Goal: Task Accomplishment & Management: Use online tool/utility

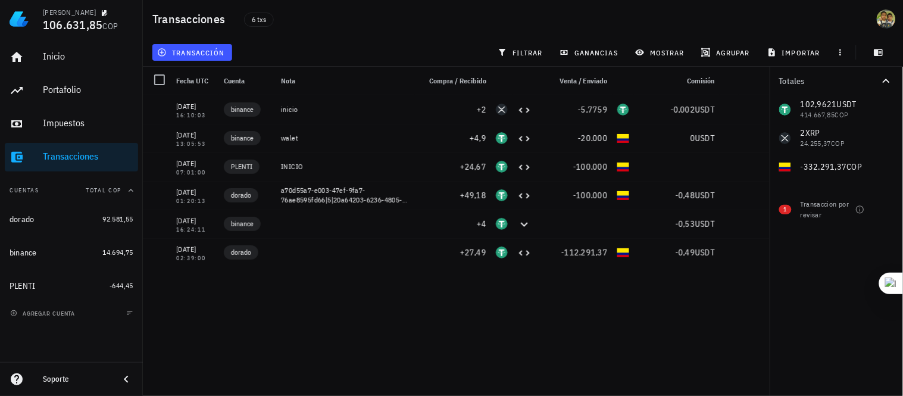
drag, startPoint x: 270, startPoint y: 38, endPoint x: 798, endPoint y: 394, distance: 636.5
click at [798, 394] on div "Totales 102,9621 USDT 414.667,85 COP 2 XRP 24.255,37 COP -332.291,37 COP 1 Tran…" at bounding box center [836, 231] width 133 height 329
click at [657, 279] on div "[DATE] 16:10:03 binance inicio +2 -5,7759 -0,002 USDT [DATE] 13:05:53 binance w…" at bounding box center [456, 240] width 627 height 291
click at [784, 350] on div "Totales 102,9621 USDT 414.667,85 COP 2 XRP 24.255,37 COP -332.291,37 COP 1 Tran…" at bounding box center [836, 231] width 133 height 329
click at [816, 141] on div "102,9621 USDT 414.667,85 COP 2 XRP 24.255,37 COP -332.291,37 COP" at bounding box center [836, 138] width 133 height 86
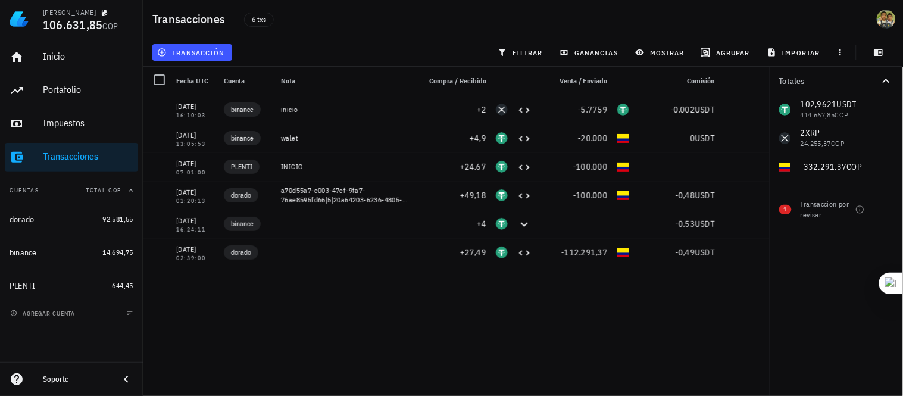
click at [805, 136] on div "102,9621 USDT 414.667,85 COP 2 XRP 24.255,37 COP -332.291,37 COP" at bounding box center [836, 138] width 133 height 86
click at [788, 139] on div "102,9621 USDT 414.667,85 COP 2 XRP 24.255,37 COP -332.291,37 COP" at bounding box center [836, 138] width 133 height 86
click at [186, 52] on span "transacción" at bounding box center [192, 53] width 65 height 10
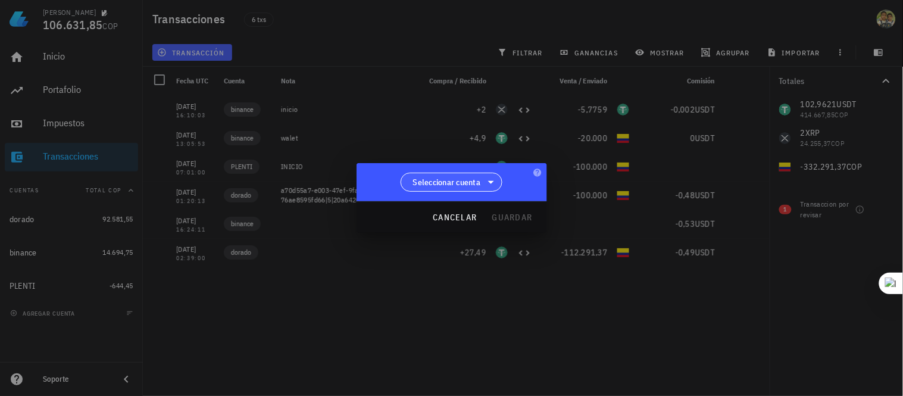
click at [480, 179] on span "Seleccionar cuenta" at bounding box center [447, 182] width 68 height 12
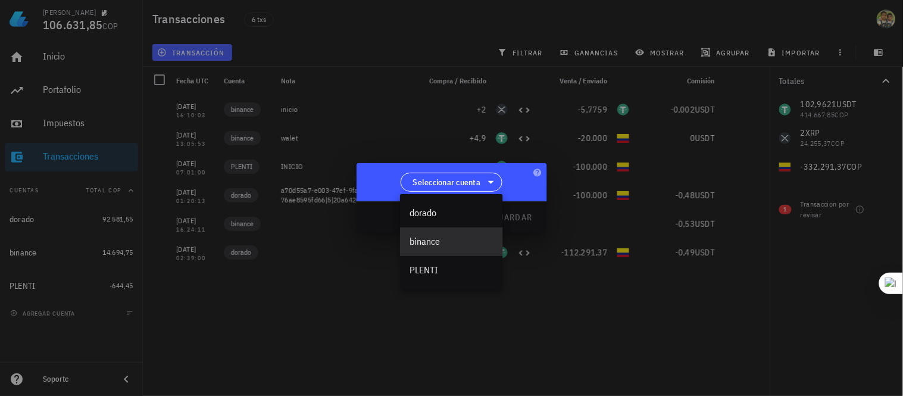
click at [435, 245] on div "binance" at bounding box center [452, 241] width 84 height 11
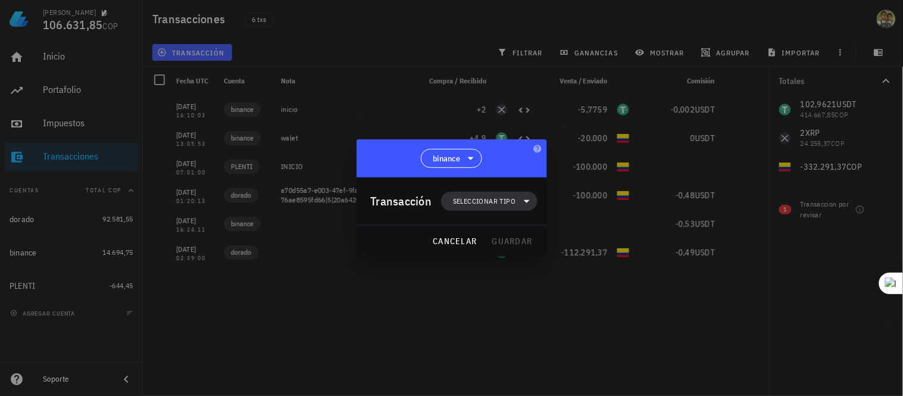
click at [500, 197] on span "Seleccionar tipo" at bounding box center [484, 201] width 63 height 12
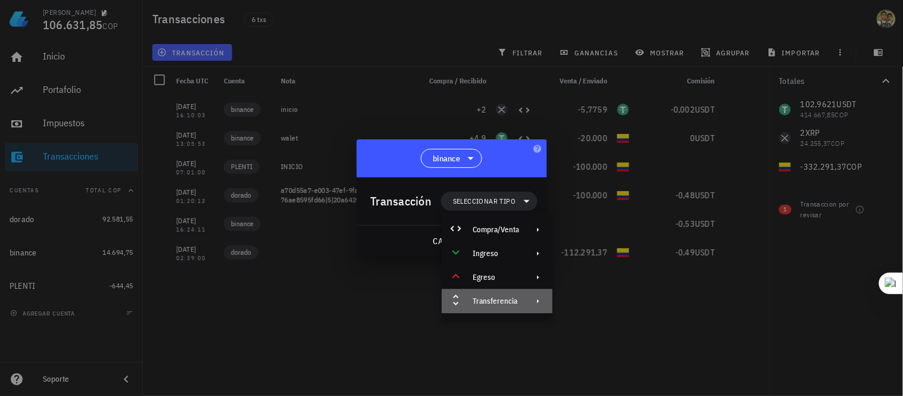
click at [489, 300] on div "Transferencia" at bounding box center [496, 302] width 46 height 10
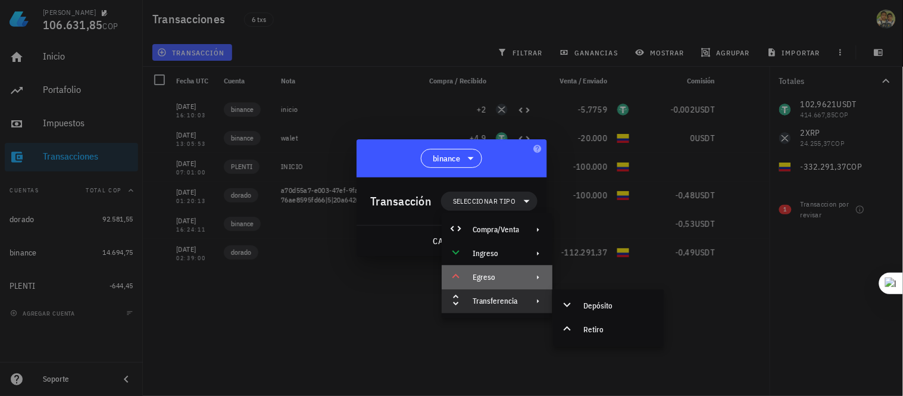
click at [509, 273] on div "Egreso" at bounding box center [496, 278] width 46 height 10
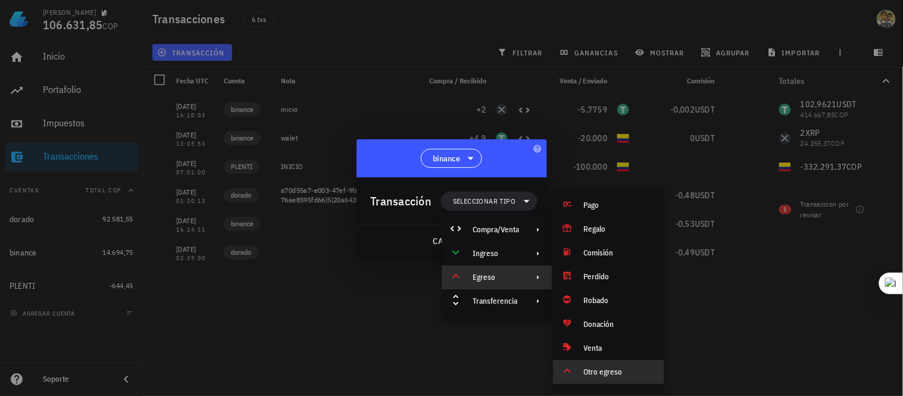
click at [606, 366] on div "Otro egreso" at bounding box center [608, 372] width 111 height 24
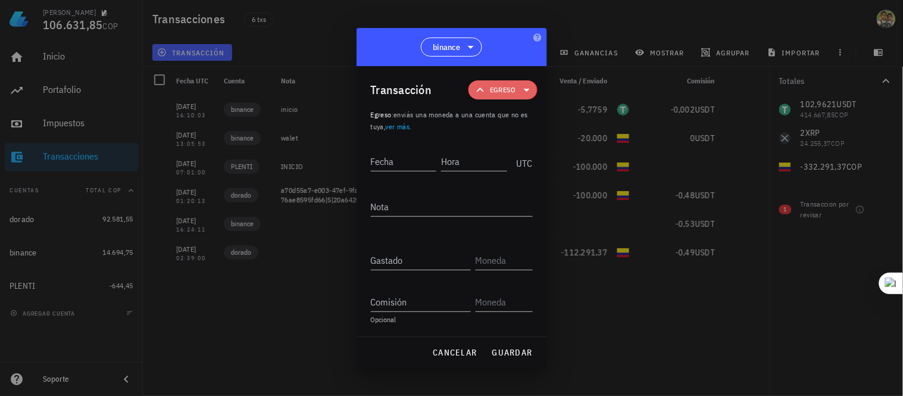
click at [525, 93] on icon at bounding box center [527, 90] width 14 height 14
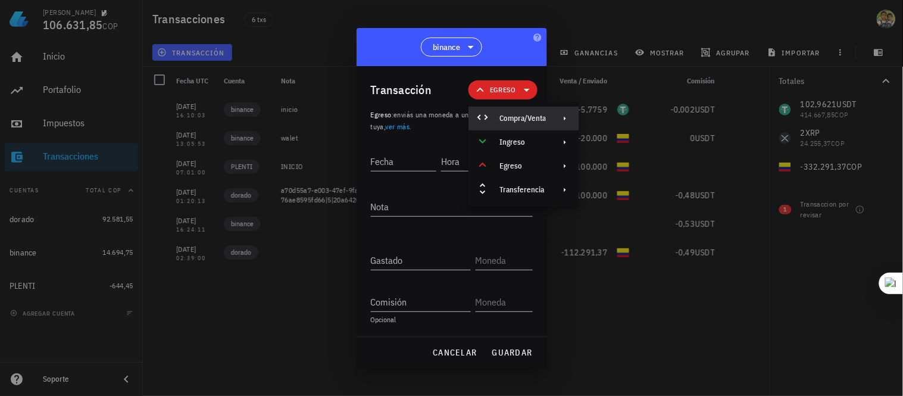
click at [537, 121] on div "Compra/Venta" at bounding box center [523, 119] width 46 height 10
click at [633, 147] on div "Migración" at bounding box center [646, 147] width 71 height 10
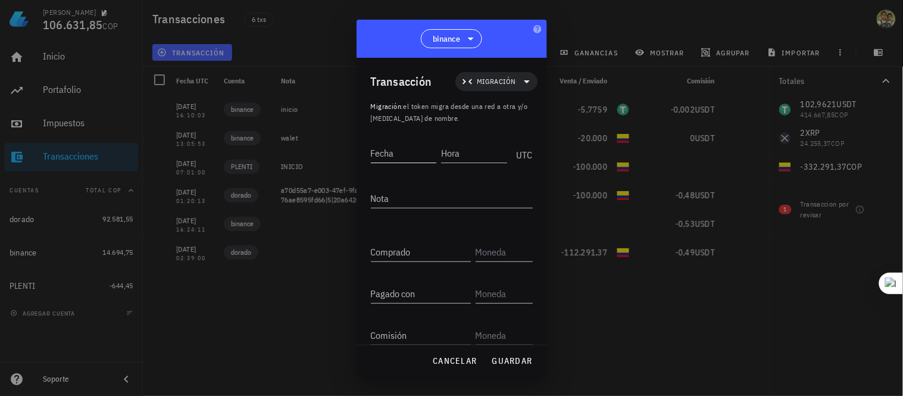
click at [403, 161] on input "Fecha" at bounding box center [404, 153] width 66 height 19
type input "[DATE]"
click at [468, 145] on input "Hora" at bounding box center [476, 153] width 64 height 19
type input "17:19:00"
click at [403, 199] on textarea "Nota" at bounding box center [452, 198] width 162 height 19
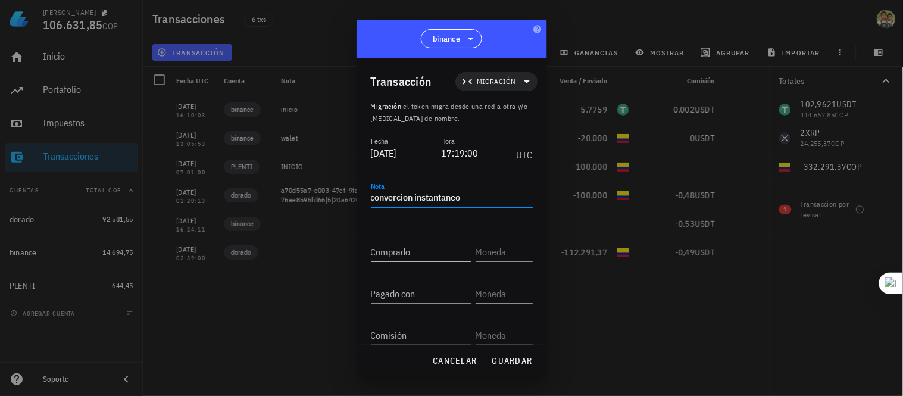
type textarea "convercion instantaneo"
click at [414, 250] on input "Comprado" at bounding box center [421, 251] width 100 height 19
type input "1"
click at [492, 247] on input "text" at bounding box center [503, 251] width 55 height 19
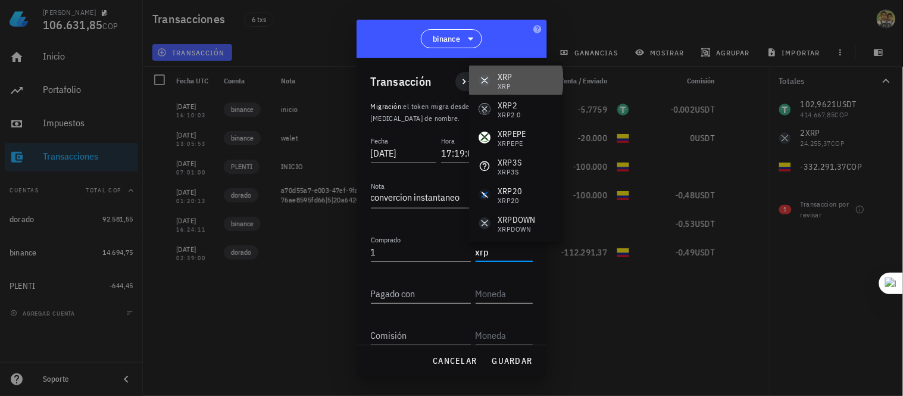
click at [512, 77] on div "XRP" at bounding box center [505, 77] width 15 height 12
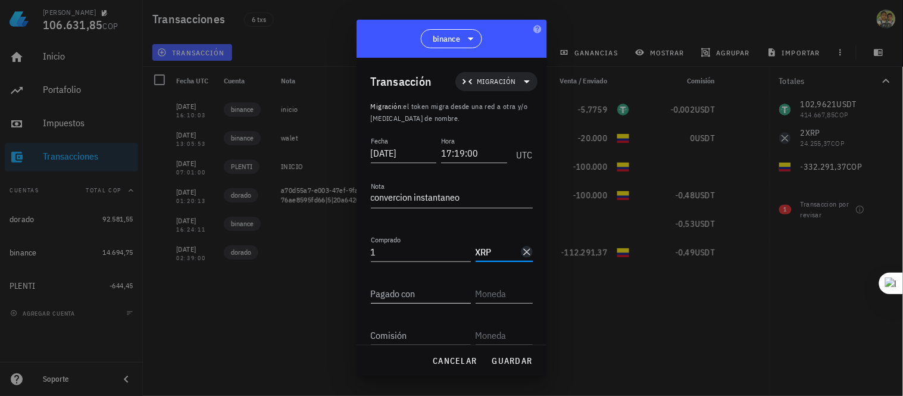
type input "XRP"
click at [405, 288] on div "Pagado con" at bounding box center [421, 293] width 100 height 19
click at [394, 285] on label "Pagado con" at bounding box center [388, 281] width 34 height 9
click at [394, 285] on input "Pagado con" at bounding box center [421, 293] width 100 height 19
click at [386, 296] on input "Pagado con" at bounding box center [421, 293] width 100 height 19
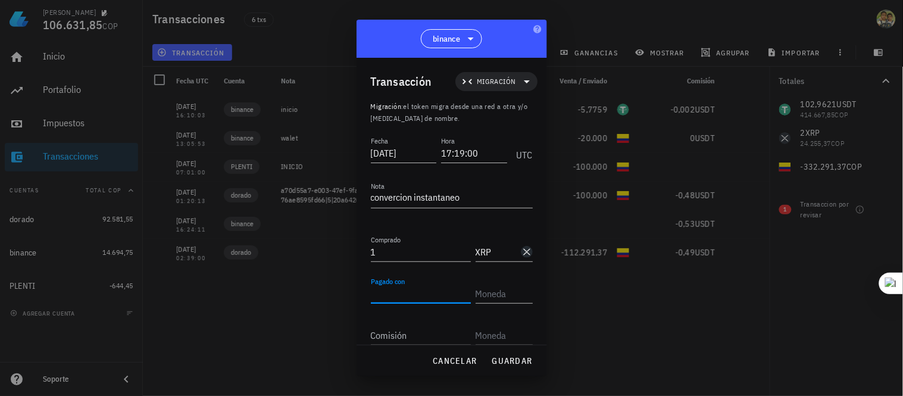
type input "3"
type input "2,88095"
click at [485, 296] on input "text" at bounding box center [503, 293] width 55 height 19
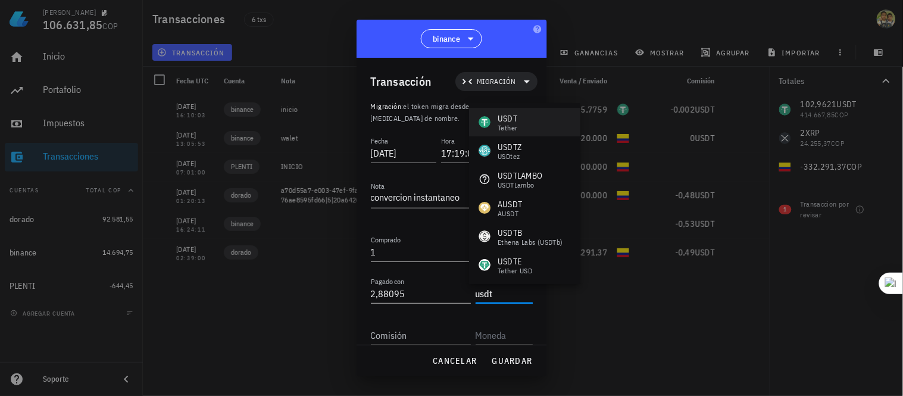
click at [516, 126] on div "Tether" at bounding box center [508, 127] width 20 height 7
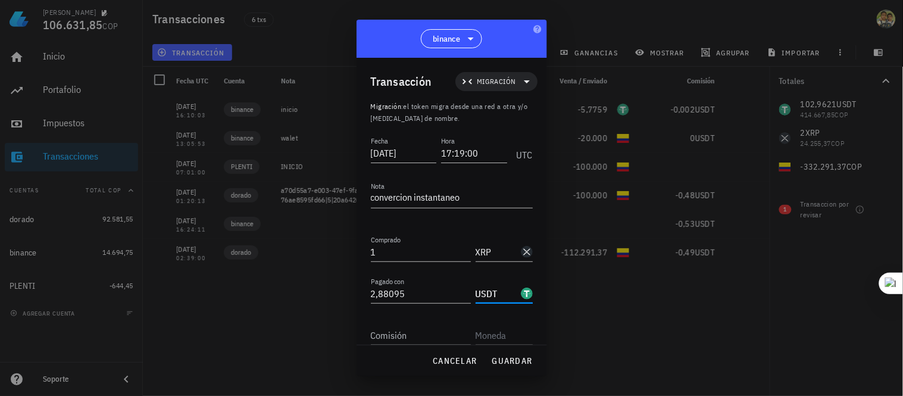
type input "USDT"
click at [404, 342] on input "Comisión" at bounding box center [421, 335] width 100 height 19
type input "0"
click at [480, 336] on input "text" at bounding box center [503, 335] width 55 height 19
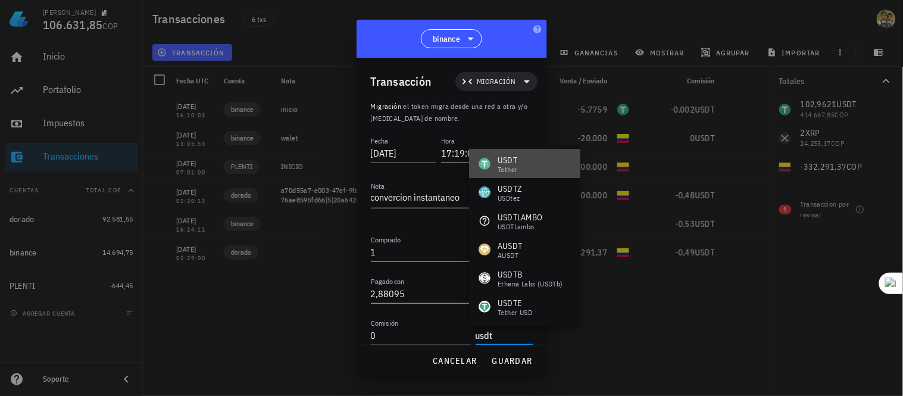
click at [498, 152] on div "USDT Tether" at bounding box center [524, 163] width 111 height 29
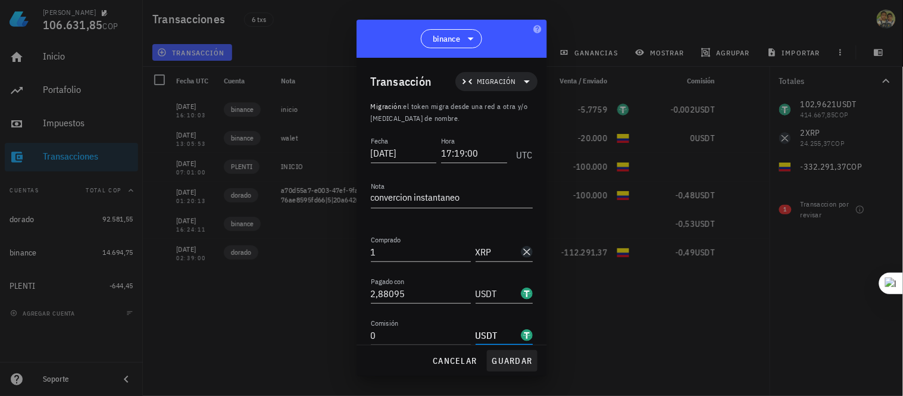
type input "USDT"
click at [510, 356] on span "guardar" at bounding box center [512, 361] width 41 height 11
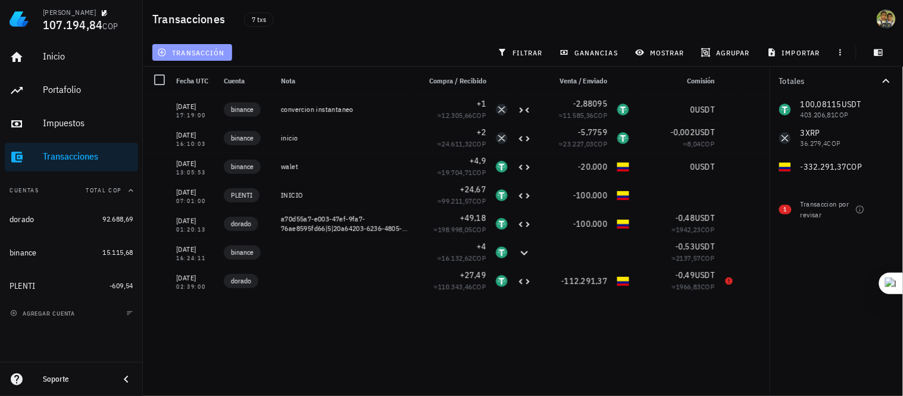
click at [191, 44] on button "transacción" at bounding box center [192, 52] width 80 height 17
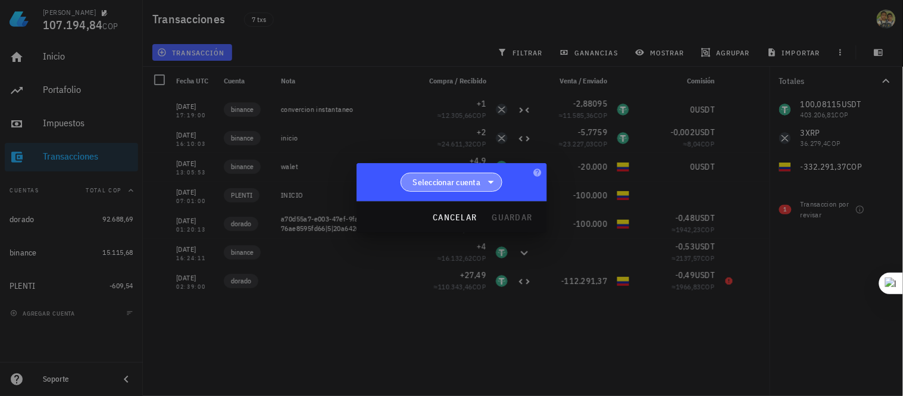
click at [478, 183] on span "Seleccionar cuenta" at bounding box center [447, 182] width 68 height 12
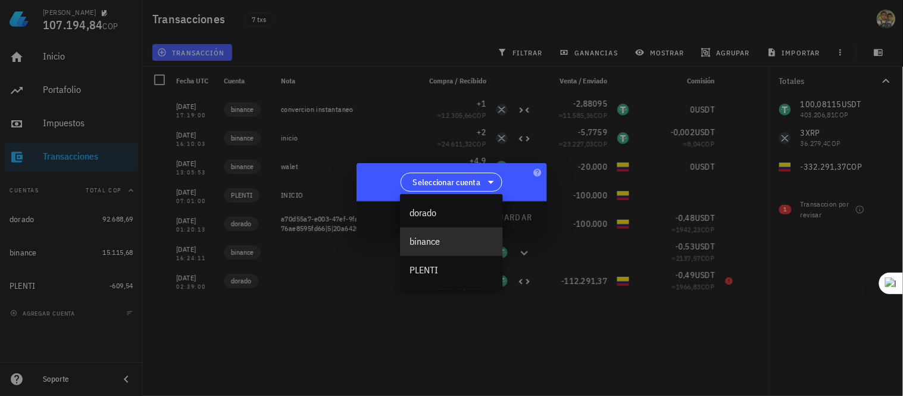
click at [433, 245] on div "binance" at bounding box center [452, 241] width 84 height 11
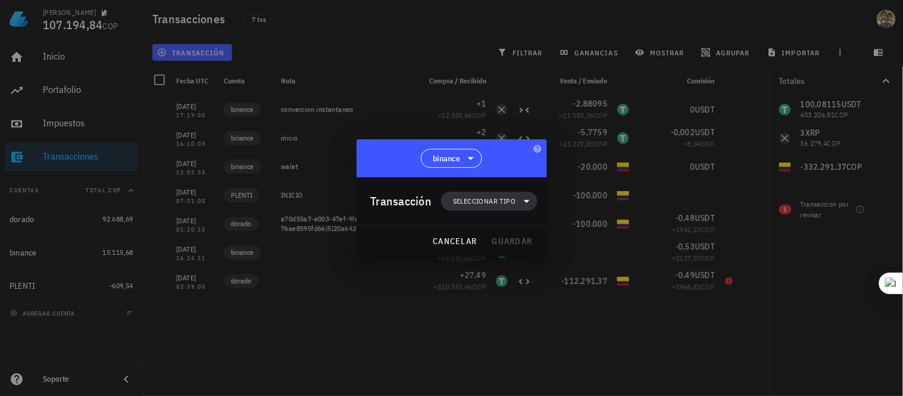
click at [498, 204] on span "Seleccionar tipo" at bounding box center [484, 201] width 63 height 12
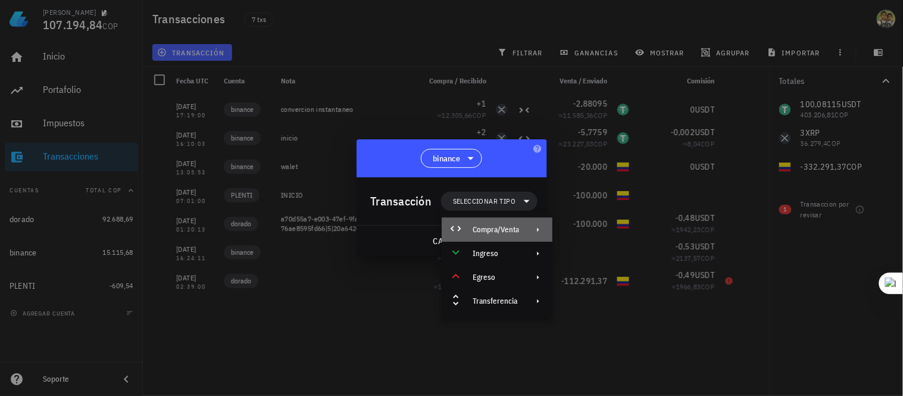
click at [495, 225] on div "Compra/Venta" at bounding box center [496, 230] width 46 height 10
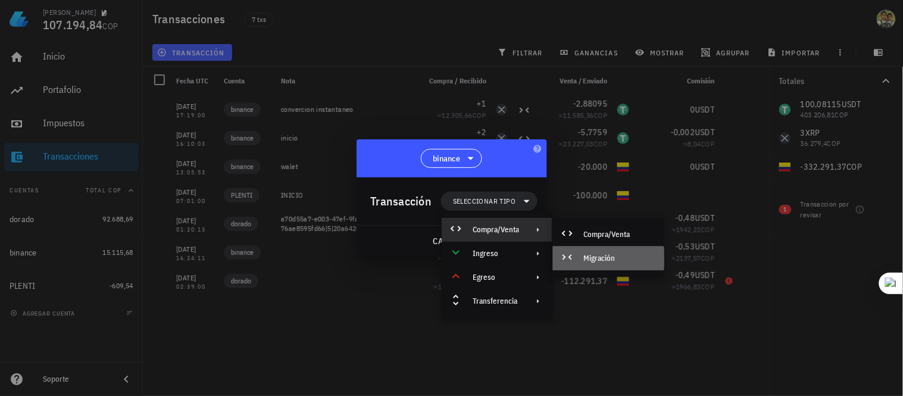
click at [600, 264] on div "Migración" at bounding box center [608, 259] width 111 height 24
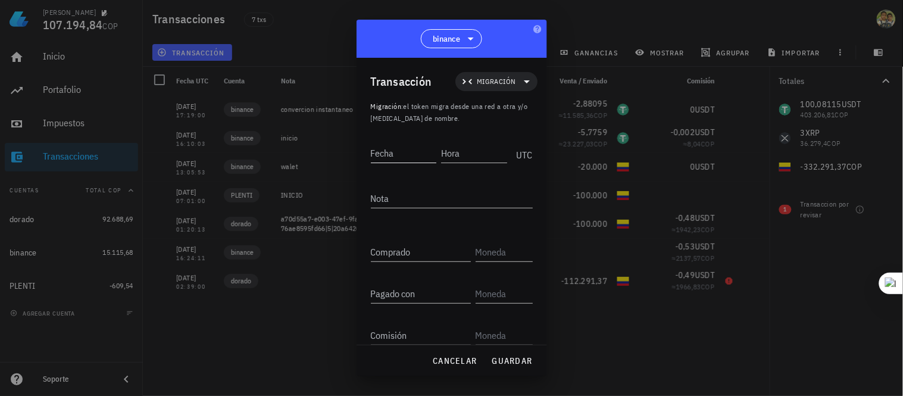
click at [376, 158] on input "Fecha" at bounding box center [404, 153] width 66 height 19
type input "[DATE]"
click at [451, 152] on input "Hora" at bounding box center [473, 153] width 68 height 19
type input "17:33:00"
click at [422, 200] on textarea "Nota" at bounding box center [452, 198] width 162 height 19
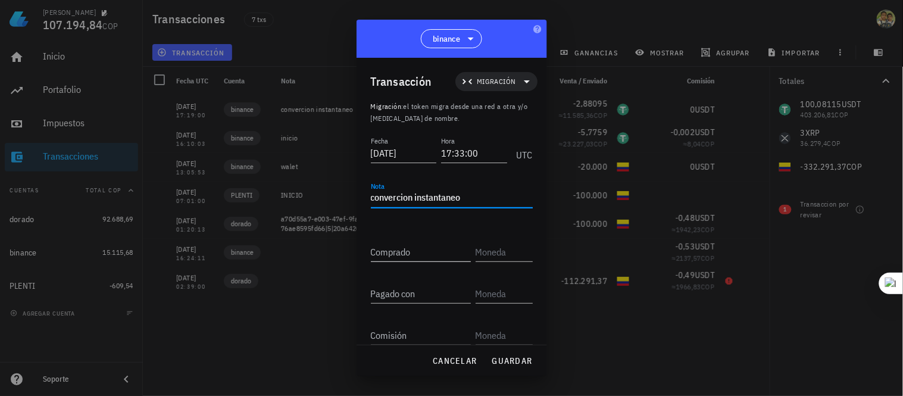
type textarea "convercion instantaneo"
click at [417, 248] on input "Comprado" at bounding box center [421, 251] width 100 height 19
type input "1"
click at [487, 244] on input "text" at bounding box center [503, 251] width 55 height 19
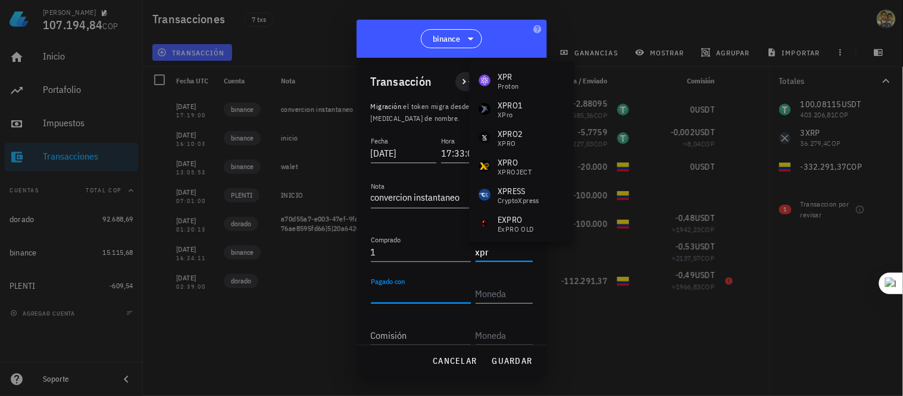
click at [426, 289] on input "Pagado con" at bounding box center [421, 293] width 100 height 19
type input "XPR"
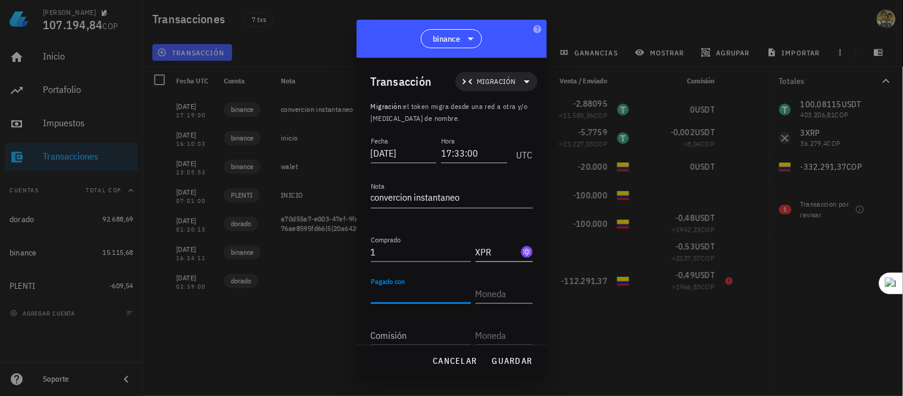
click at [491, 248] on input "XPR" at bounding box center [497, 251] width 43 height 19
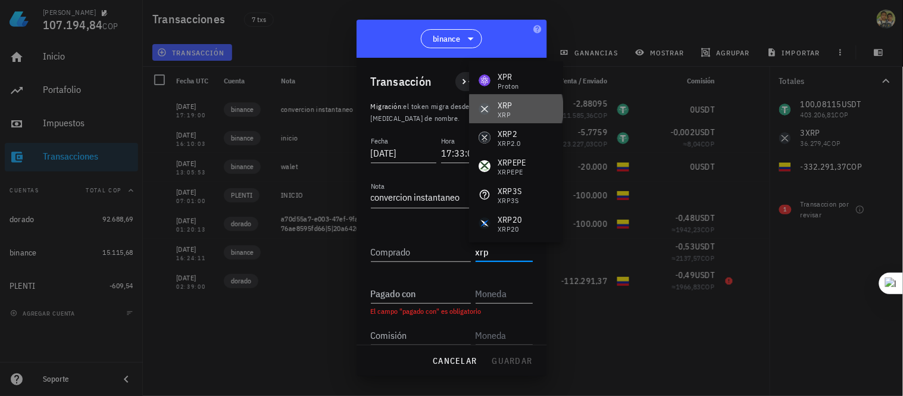
click at [501, 111] on div "XRP" at bounding box center [505, 114] width 15 height 7
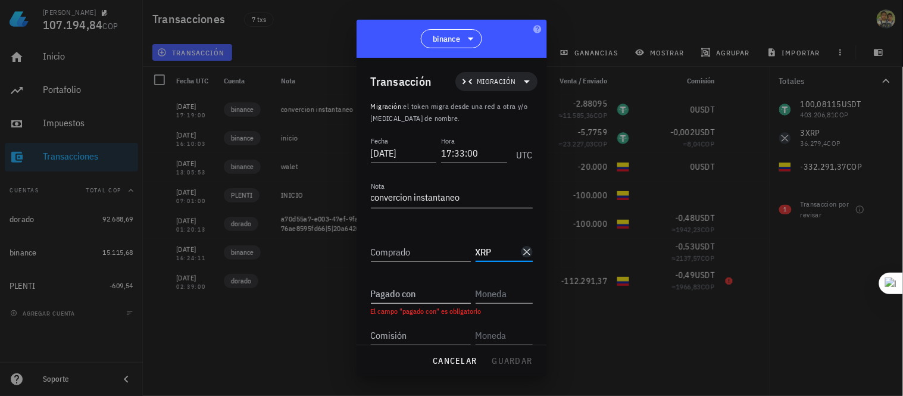
type input "XRP"
click at [393, 292] on input "Pagado con" at bounding box center [421, 293] width 100 height 19
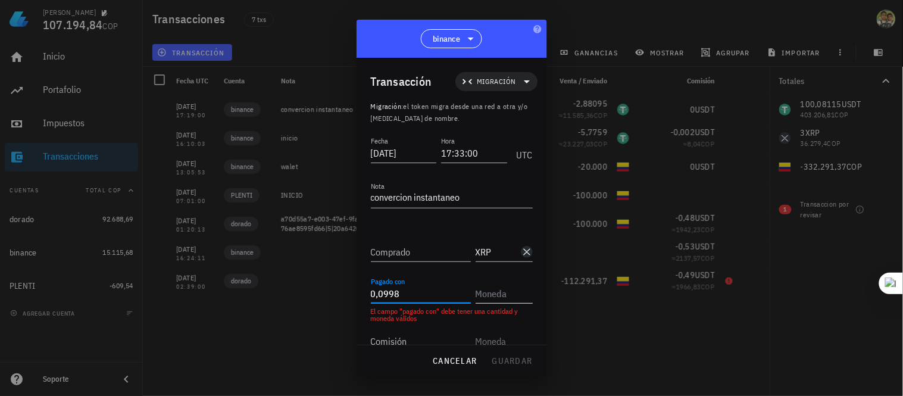
type input "0,0998"
click at [479, 292] on input "text" at bounding box center [503, 293] width 55 height 19
click at [414, 248] on input "Comprado" at bounding box center [421, 251] width 100 height 19
type input "1"
type input "0,998"
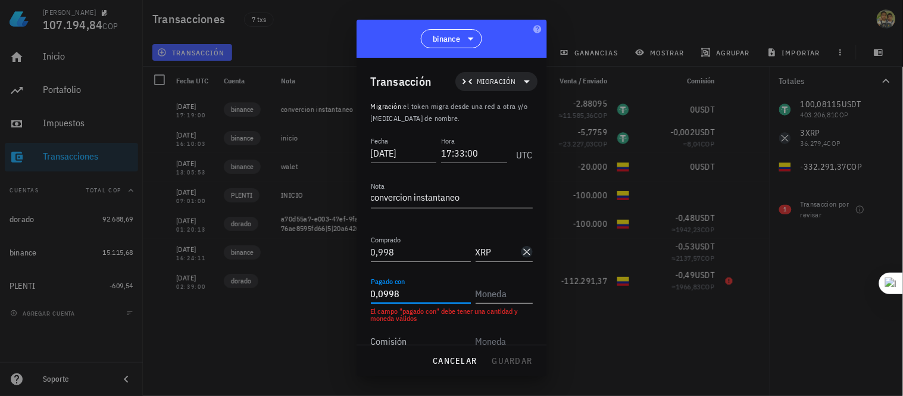
click at [411, 292] on input "0,0998" at bounding box center [421, 293] width 100 height 19
type input "0"
type input "2,88795"
click at [485, 289] on input "text" at bounding box center [503, 293] width 55 height 19
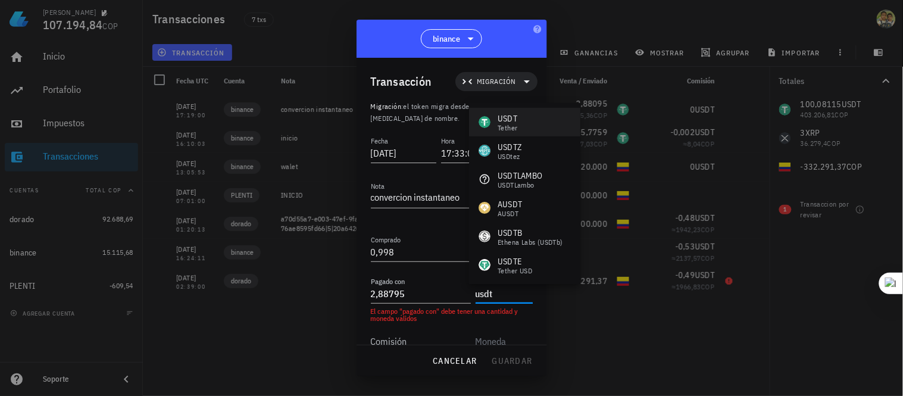
click at [510, 127] on div "Tether" at bounding box center [508, 127] width 20 height 7
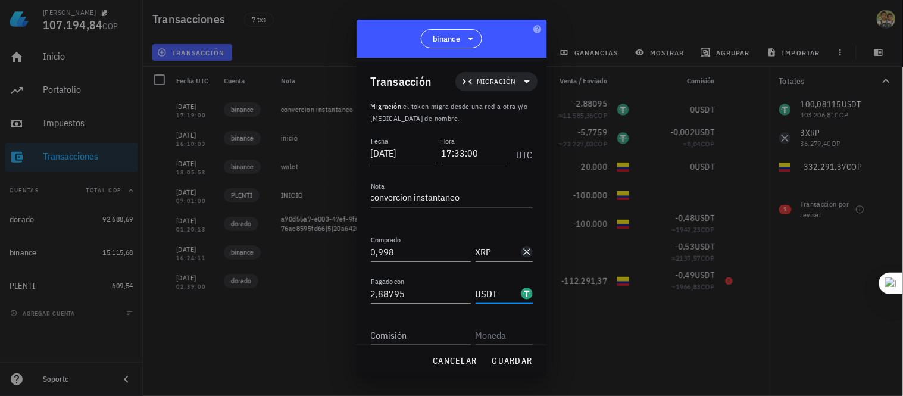
type input "USDT"
click at [402, 336] on input "Comisión" at bounding box center [421, 335] width 100 height 19
type input "0"
click at [493, 341] on input "text" at bounding box center [503, 335] width 55 height 19
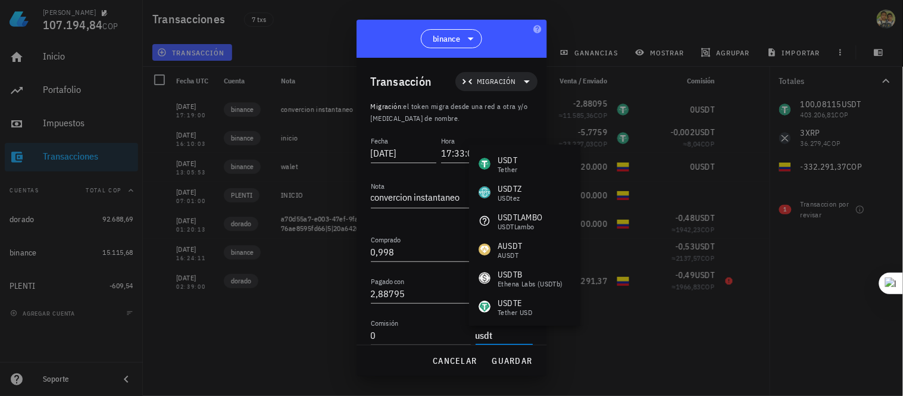
click at [521, 164] on div "USDT Tether" at bounding box center [524, 163] width 111 height 29
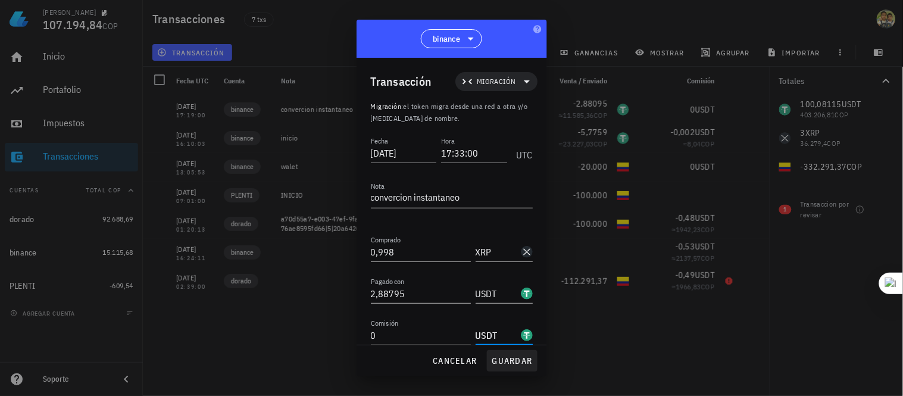
type input "USDT"
click at [507, 358] on span "guardar" at bounding box center [512, 361] width 41 height 11
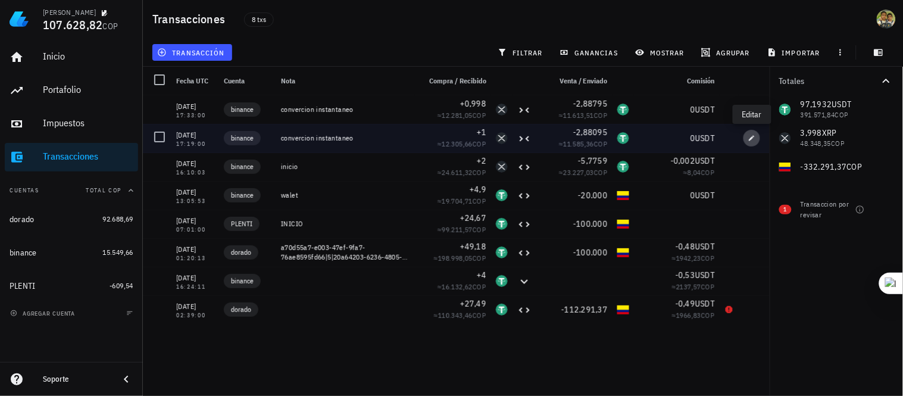
click at [755, 137] on icon "button" at bounding box center [752, 138] width 7 height 7
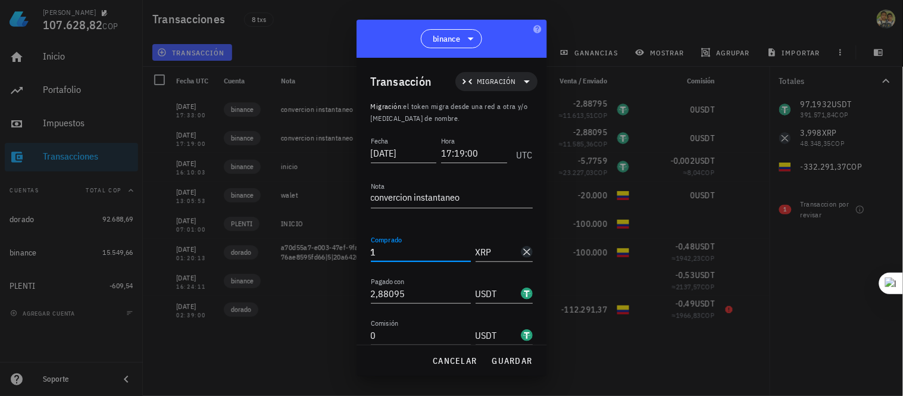
click at [387, 252] on input "1" at bounding box center [421, 251] width 100 height 19
type input "0"
type input "1"
click at [510, 358] on span "guardar" at bounding box center [512, 361] width 41 height 11
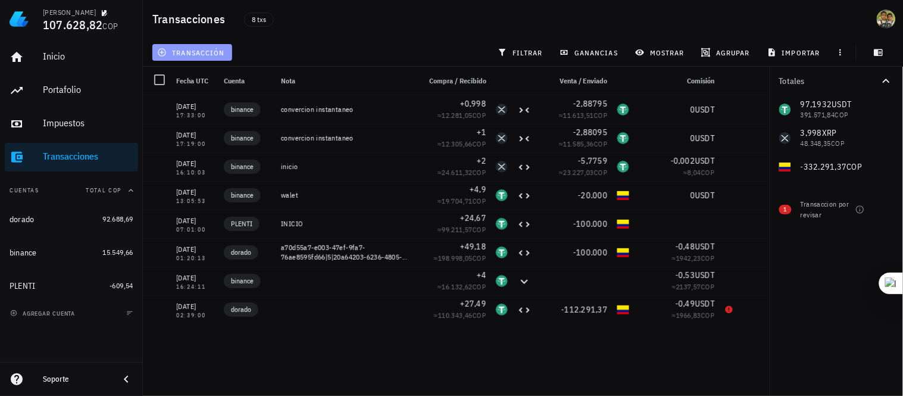
click at [197, 55] on span "transacción" at bounding box center [192, 53] width 65 height 10
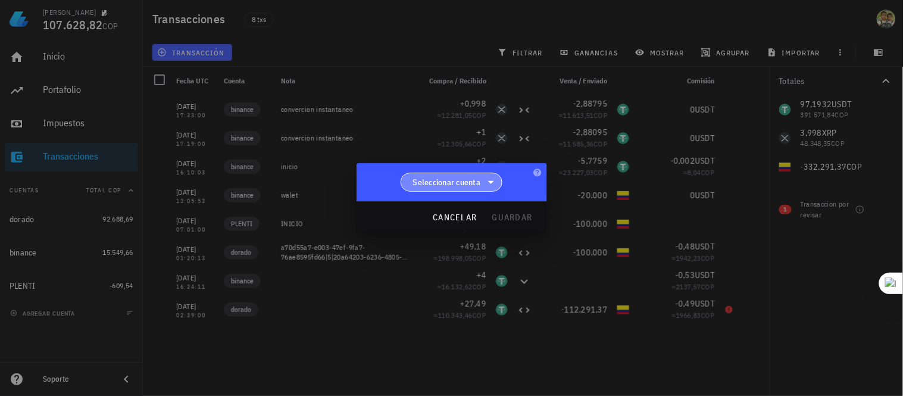
click at [473, 182] on span "Seleccionar cuenta" at bounding box center [447, 182] width 68 height 12
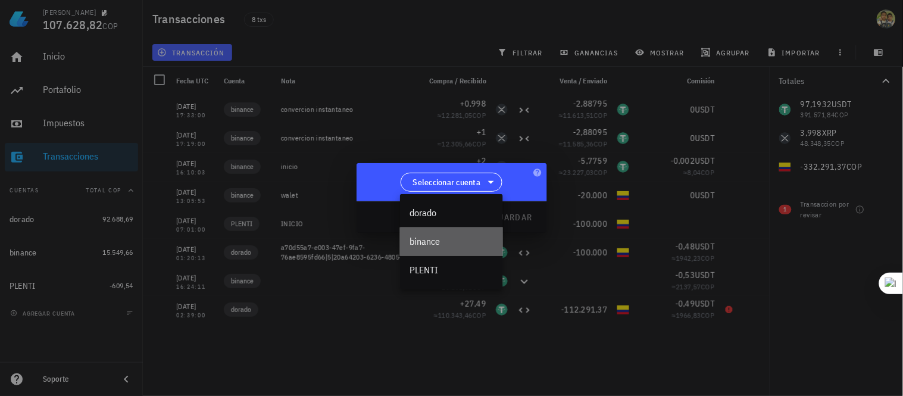
click at [439, 240] on div "binance" at bounding box center [452, 241] width 84 height 11
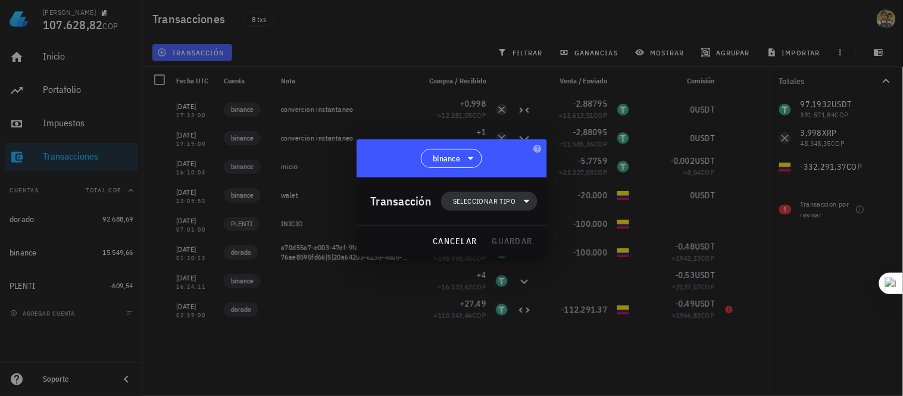
click at [508, 204] on span "Seleccionar tipo" at bounding box center [484, 201] width 63 height 12
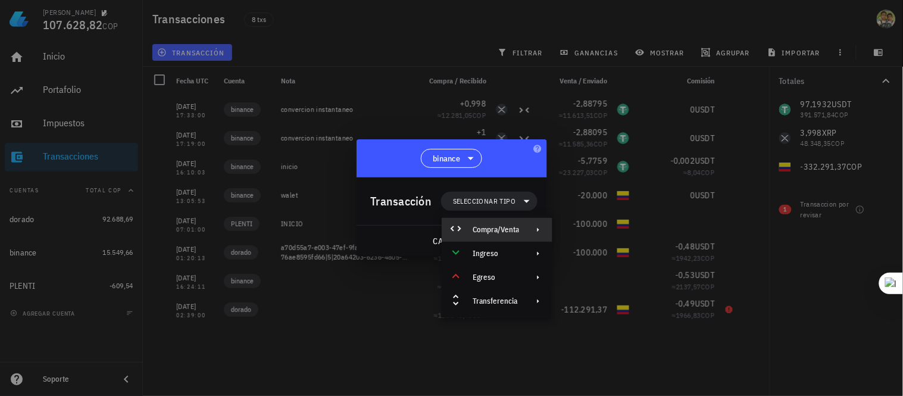
click at [497, 230] on div "Compra/Venta" at bounding box center [496, 230] width 46 height 10
click at [612, 233] on div "Compra/Venta" at bounding box center [619, 235] width 71 height 10
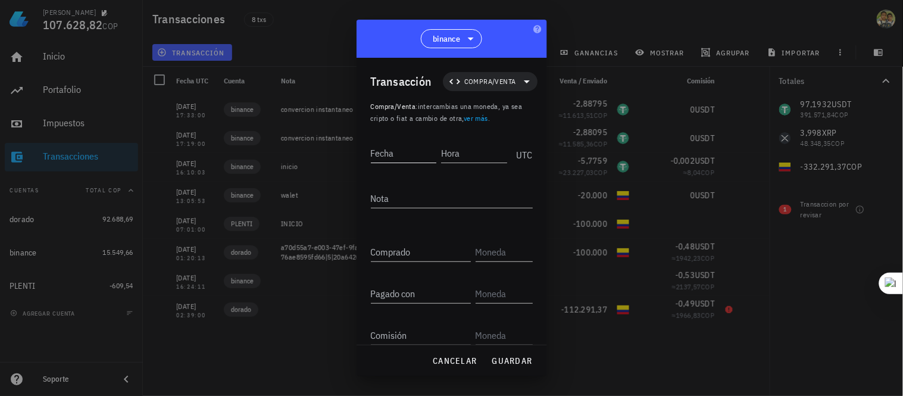
click at [402, 153] on input "Fecha" at bounding box center [404, 153] width 66 height 19
type input "[DATE]"
click at [451, 161] on input "Hora" at bounding box center [473, 153] width 68 height 19
type input "20:37:00"
click at [402, 193] on textarea "Nota" at bounding box center [452, 198] width 162 height 19
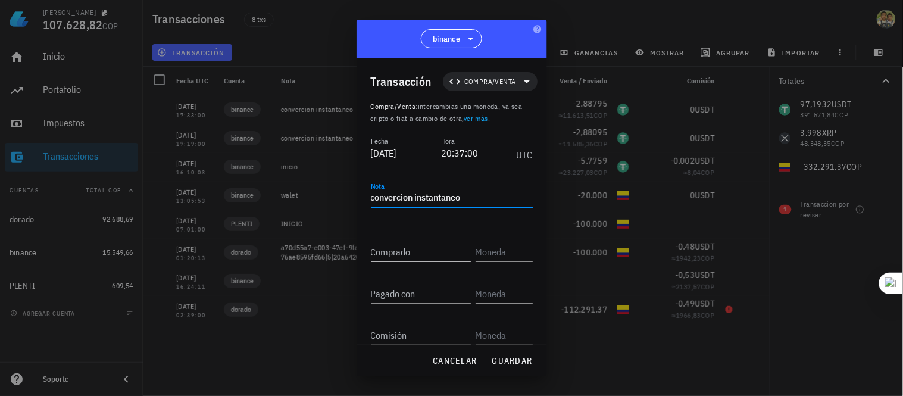
type textarea "convercion instantaneo"
click at [417, 254] on input "Comprado" at bounding box center [421, 251] width 100 height 19
type input "1"
click at [487, 254] on input "text" at bounding box center [503, 251] width 55 height 19
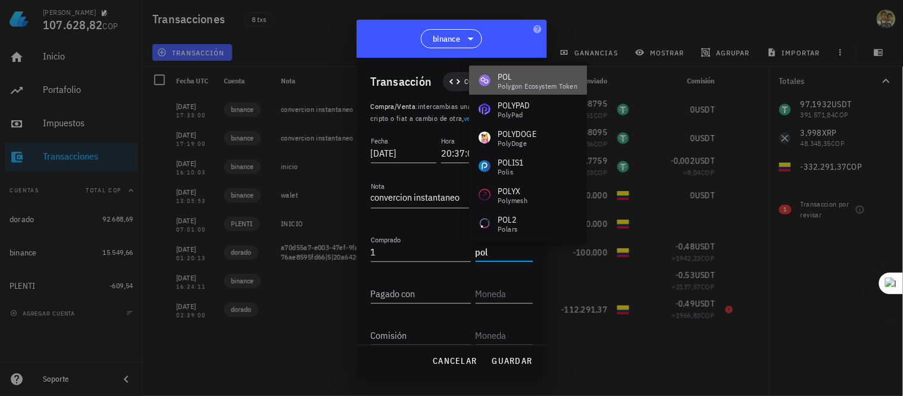
click at [534, 76] on div "POL" at bounding box center [538, 77] width 80 height 12
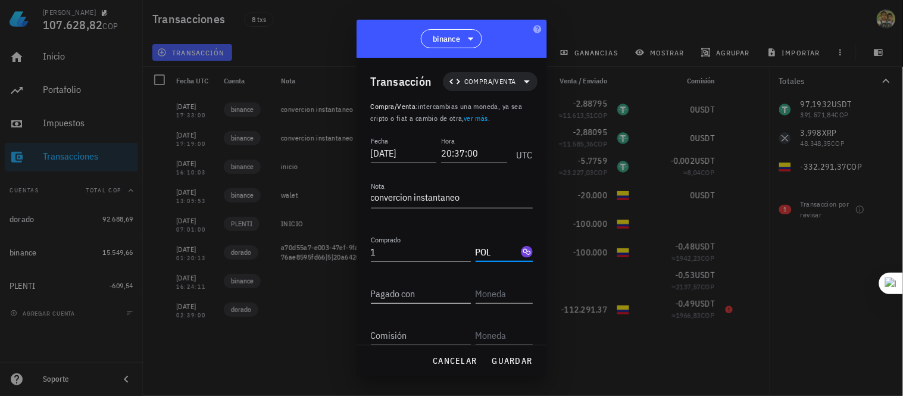
type input "POL"
click at [394, 301] on input "Pagado con" at bounding box center [421, 293] width 100 height 19
type input "1,98042529"
click at [498, 295] on input "text" at bounding box center [503, 293] width 55 height 19
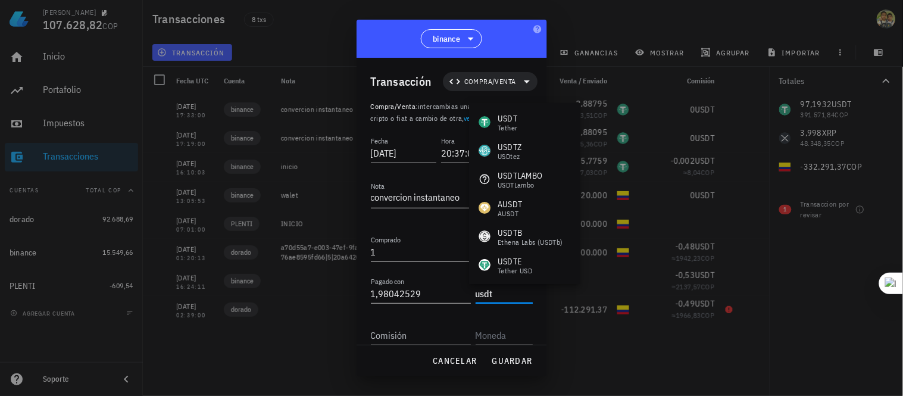
click at [393, 348] on div "cancelar guardar" at bounding box center [452, 360] width 191 height 31
type input "USDT"
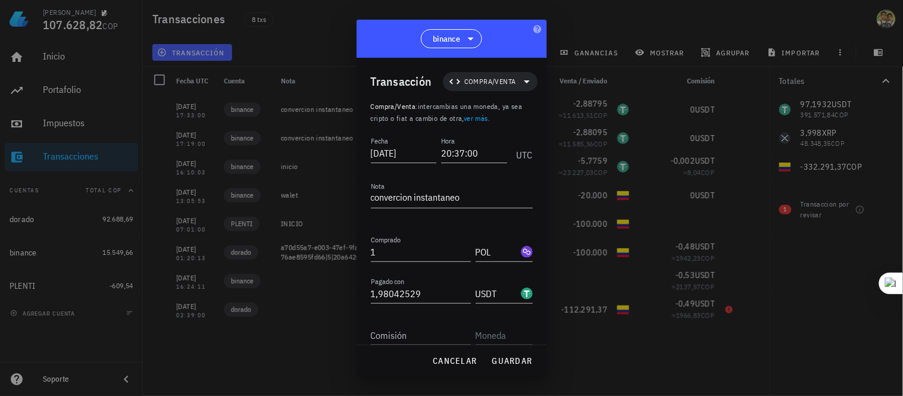
click at [398, 337] on input "Comisión" at bounding box center [421, 335] width 100 height 19
type input "0"
click at [495, 334] on input "text" at bounding box center [503, 335] width 55 height 19
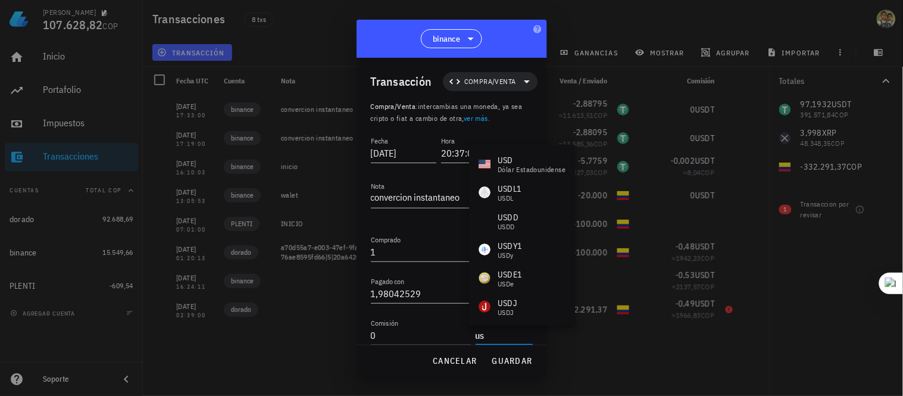
type input "u"
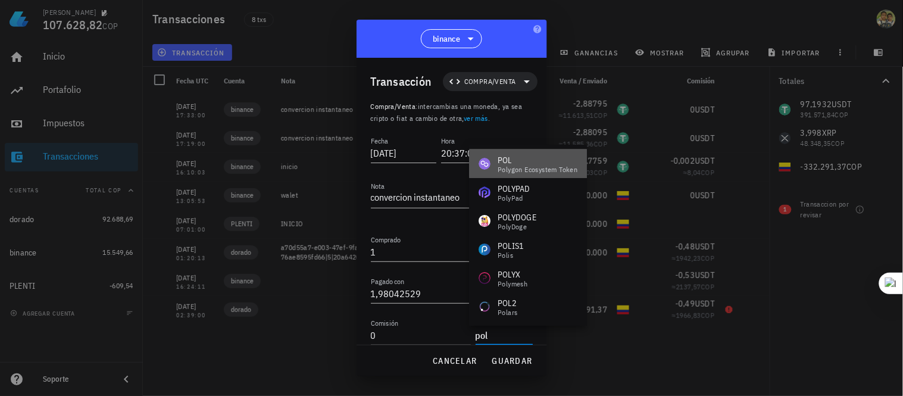
click at [544, 161] on div "POL" at bounding box center [538, 160] width 80 height 12
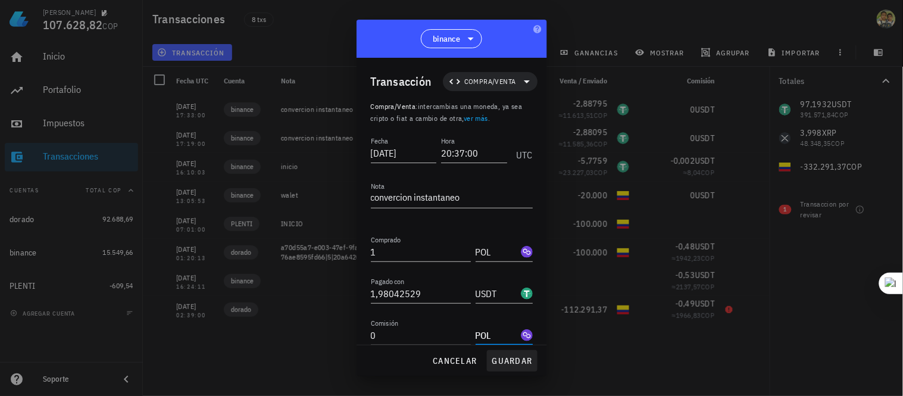
type input "POL"
click at [517, 356] on span "guardar" at bounding box center [512, 361] width 41 height 11
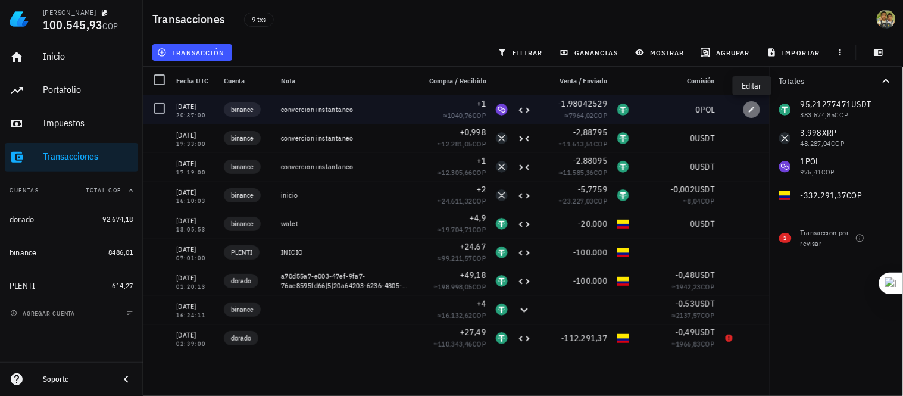
click at [753, 106] on icon "button" at bounding box center [752, 109] width 7 height 7
type input "20:37:00"
type input "POL"
type input "1,98042529"
type input "POL"
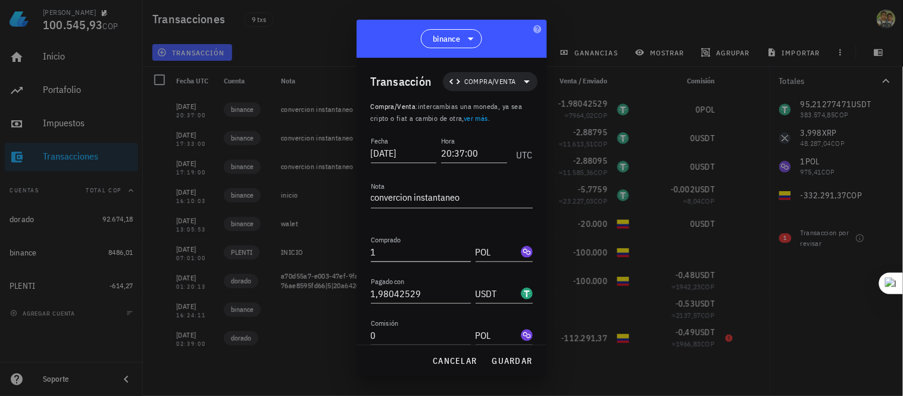
click at [386, 257] on input "1" at bounding box center [421, 251] width 100 height 19
click at [518, 360] on span "guardar" at bounding box center [512, 361] width 41 height 11
type input "1"
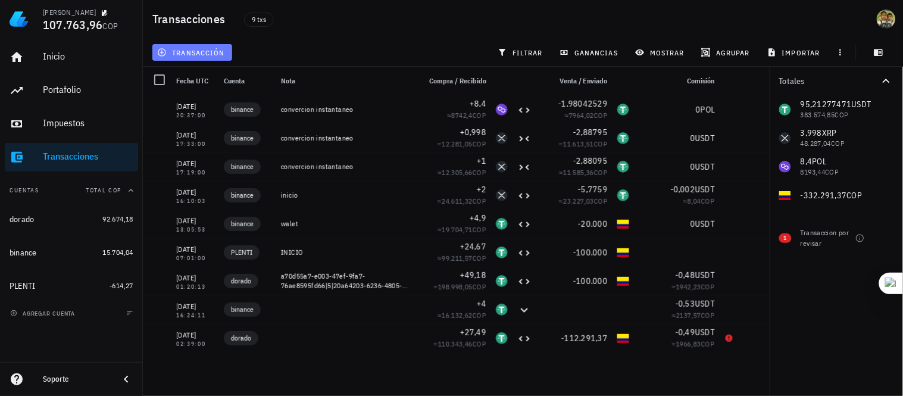
click at [204, 54] on span "transacción" at bounding box center [192, 53] width 65 height 10
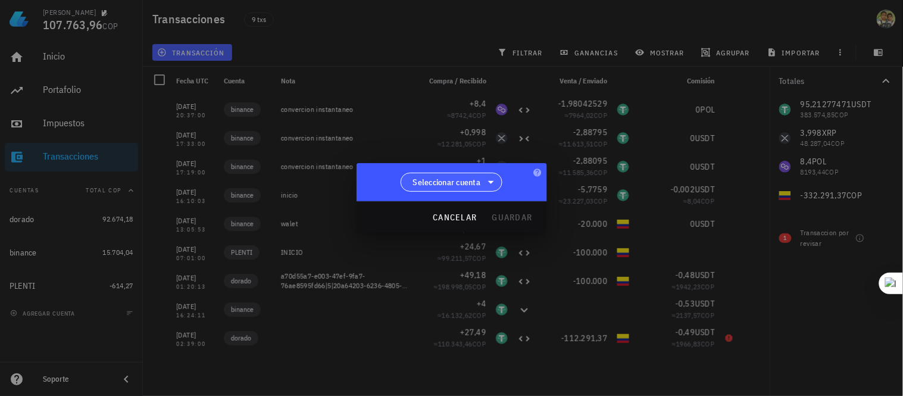
click at [493, 177] on icon at bounding box center [491, 182] width 14 height 14
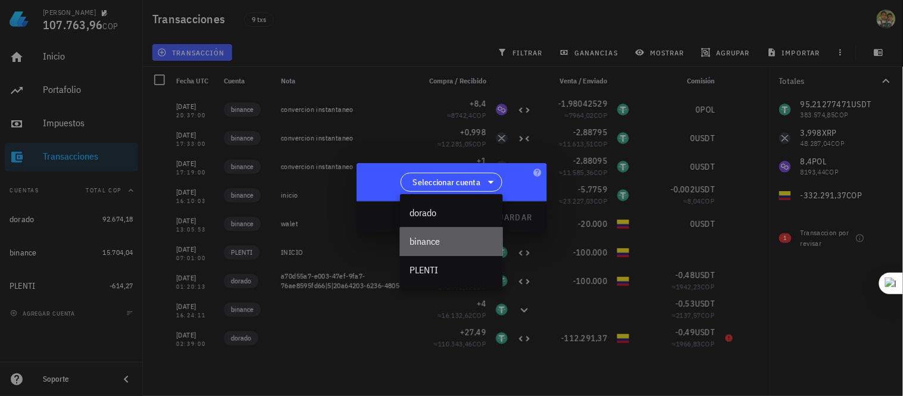
click at [439, 237] on div "binance" at bounding box center [452, 241] width 84 height 11
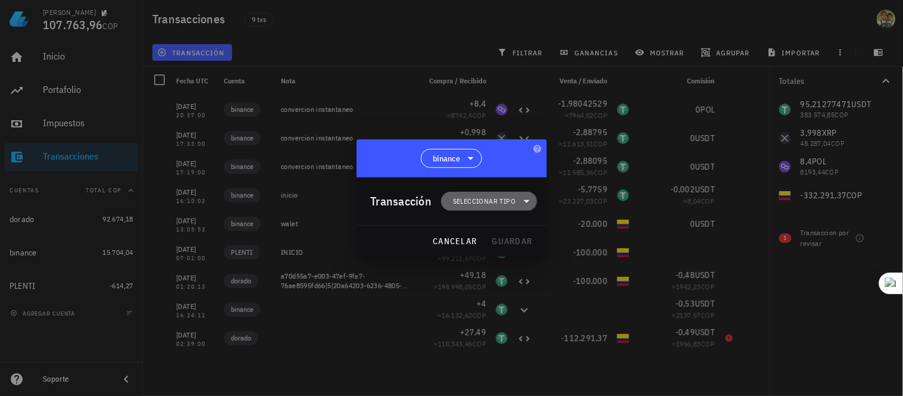
click at [519, 206] on span "Seleccionar tipo" at bounding box center [489, 201] width 82 height 19
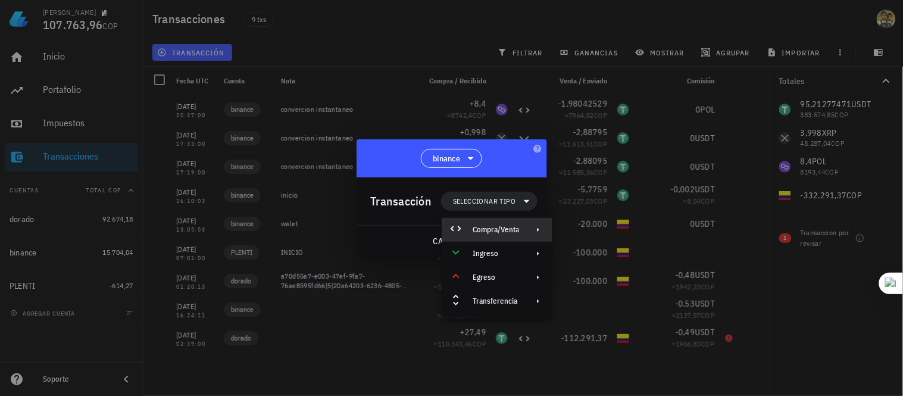
click at [499, 234] on div "Compra/Venta" at bounding box center [496, 230] width 46 height 10
click at [599, 263] on div "Migración" at bounding box center [619, 259] width 71 height 10
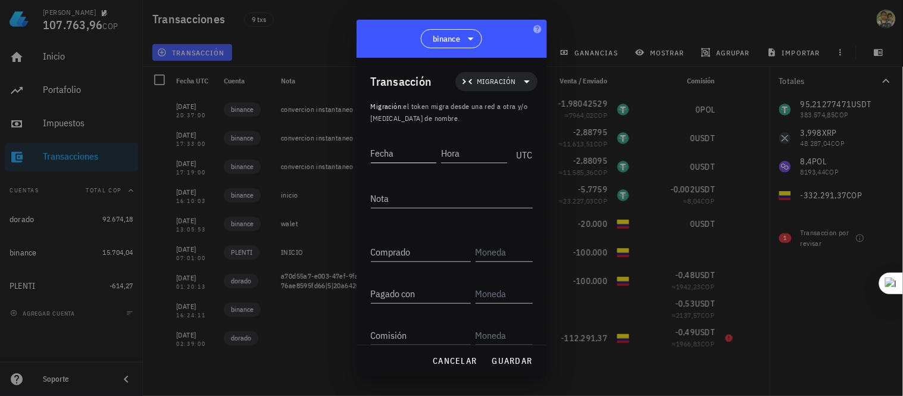
click at [406, 157] on input "Fecha" at bounding box center [404, 153] width 66 height 19
type input "[DATE]"
click at [439, 151] on input "Hora" at bounding box center [473, 153] width 68 height 19
type input "23:30:52"
click at [393, 198] on textarea "Nota" at bounding box center [452, 198] width 162 height 19
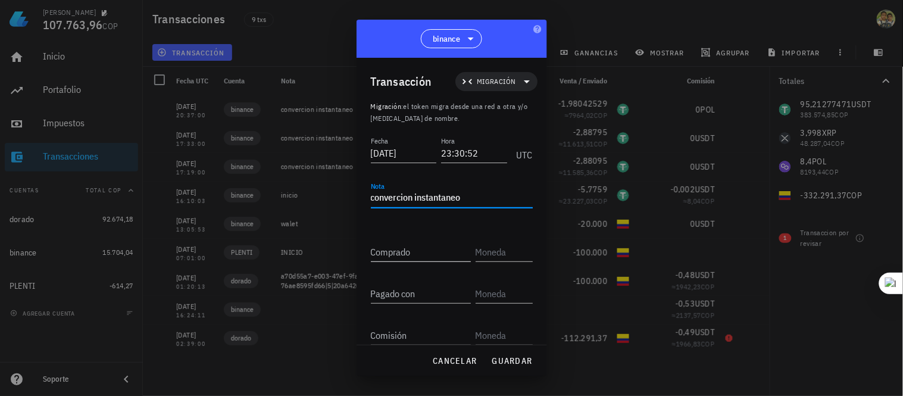
type textarea "convercion instantaneo"
click at [413, 257] on input "Comprado" at bounding box center [421, 251] width 100 height 19
type input "8,4"
click at [413, 257] on input "8,4" at bounding box center [421, 251] width 100 height 19
type input "1,97850063"
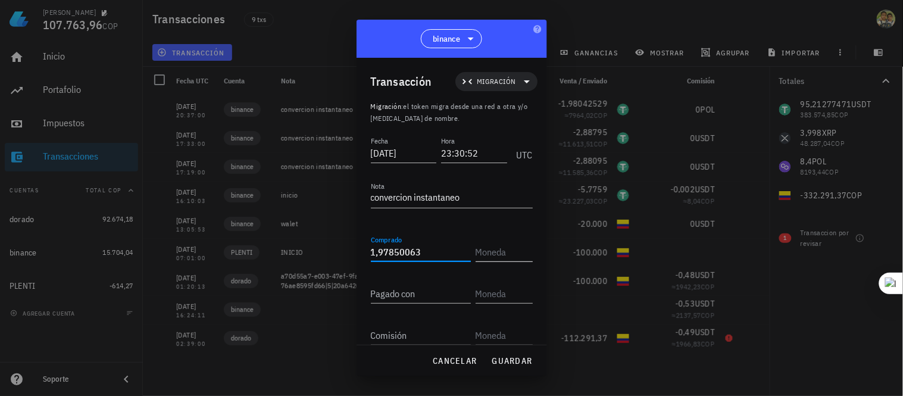
click at [480, 251] on input "text" at bounding box center [503, 251] width 55 height 19
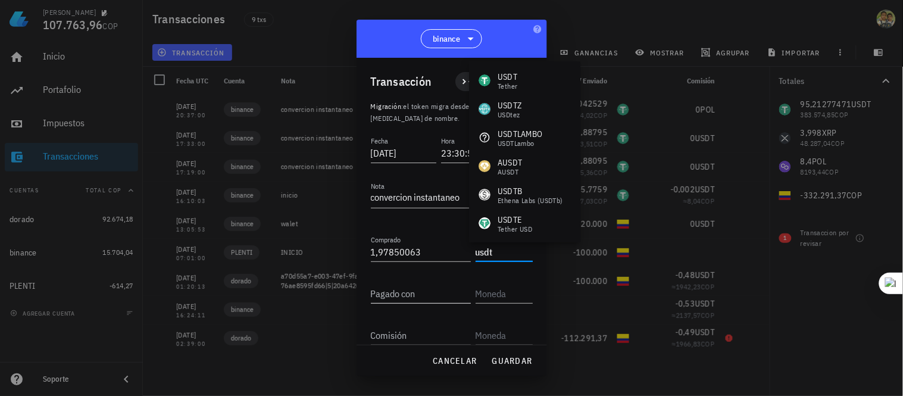
click at [424, 281] on div "Pagado con" at bounding box center [423, 290] width 105 height 26
type input "USDT"
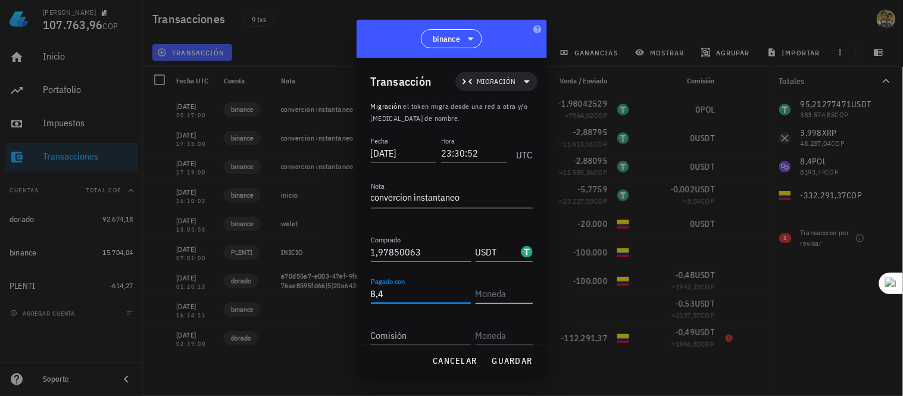
type input "8,4"
click at [476, 296] on input "text" at bounding box center [503, 293] width 55 height 19
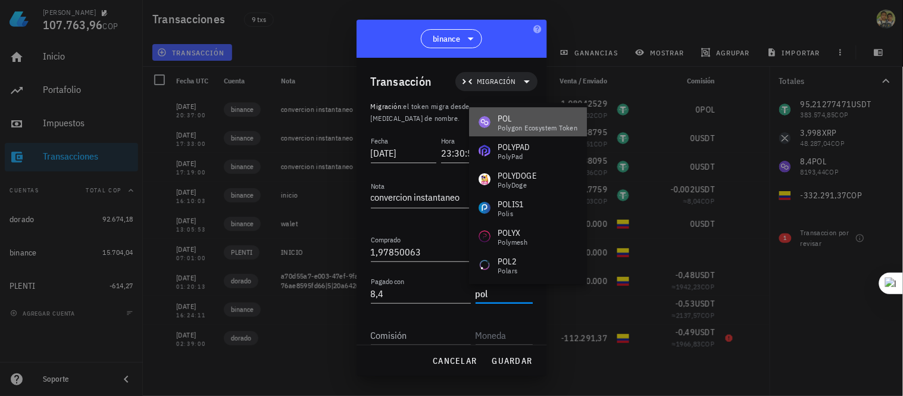
click at [537, 124] on div "Polygon Ecosystem Token" at bounding box center [538, 127] width 80 height 7
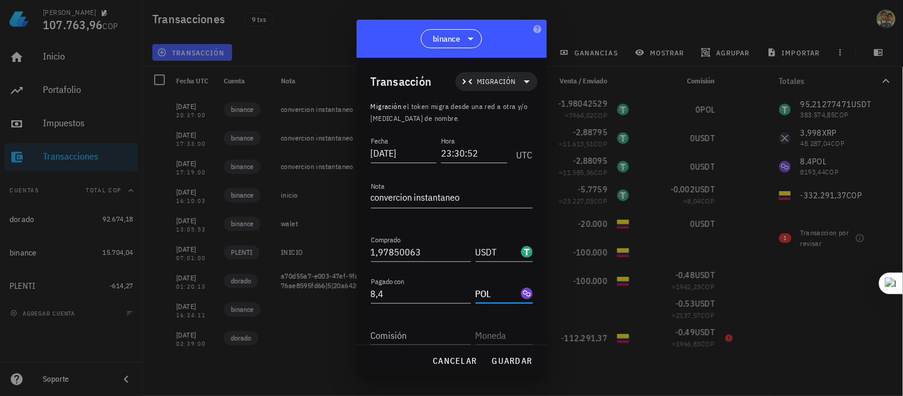
type input "POL"
click at [431, 336] on input "Comisión" at bounding box center [421, 335] width 100 height 19
type input "0"
click at [497, 336] on input "text" at bounding box center [503, 335] width 55 height 19
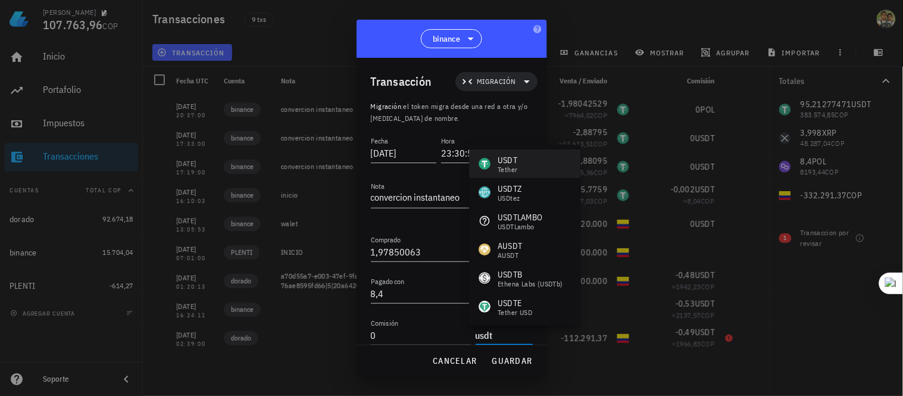
click at [504, 170] on div "Tether" at bounding box center [508, 169] width 20 height 7
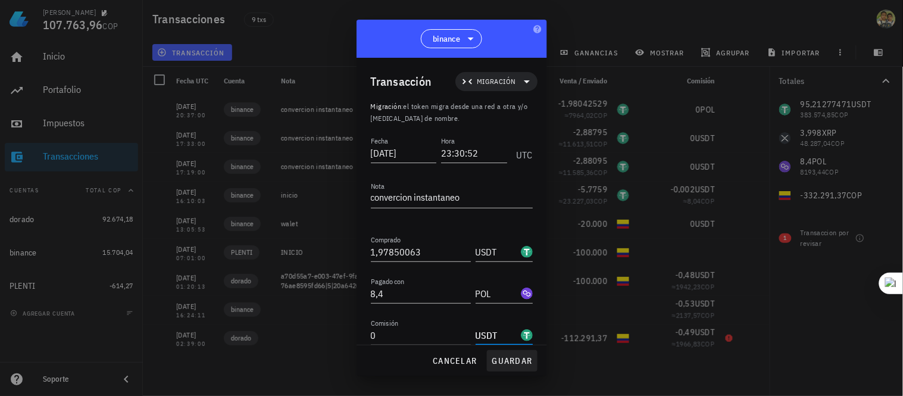
type input "USDT"
drag, startPoint x: 526, startPoint y: 358, endPoint x: 529, endPoint y: 352, distance: 7.2
click at [529, 352] on button "guardar" at bounding box center [512, 360] width 51 height 21
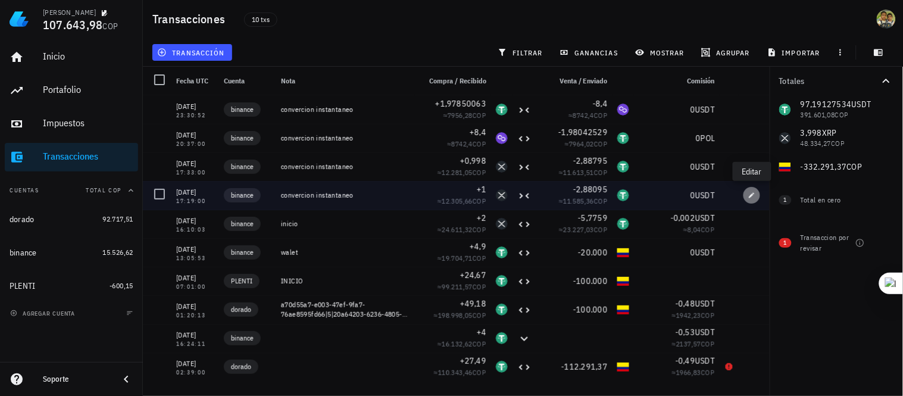
click at [753, 195] on icon "button" at bounding box center [752, 195] width 7 height 7
type input "17:19:00"
type input "XRP"
type input "2,88095"
type input "USDT"
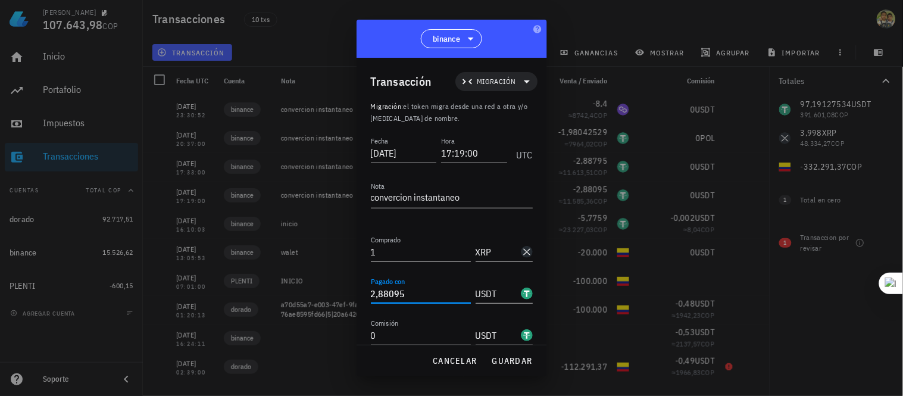
click at [414, 292] on input "2,88095" at bounding box center [421, 293] width 100 height 19
type input "2,88095082"
click at [481, 144] on input "17:19:00" at bounding box center [473, 153] width 68 height 19
click at [503, 360] on span "guardar" at bounding box center [512, 361] width 41 height 11
type input "17:19:00"
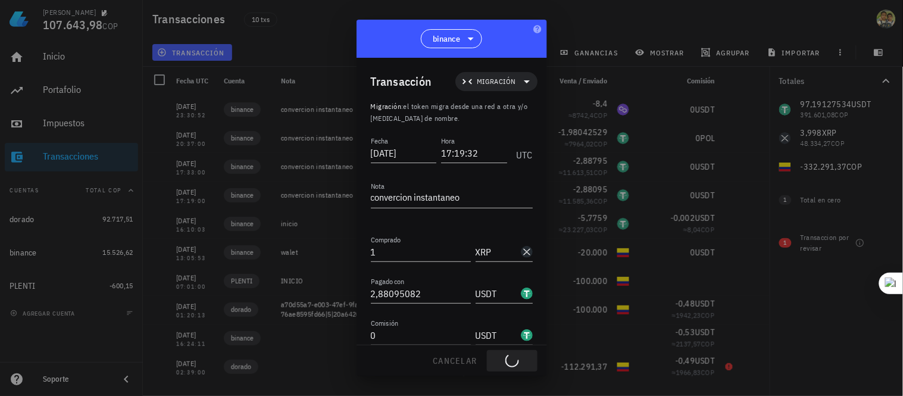
type input "2,88095"
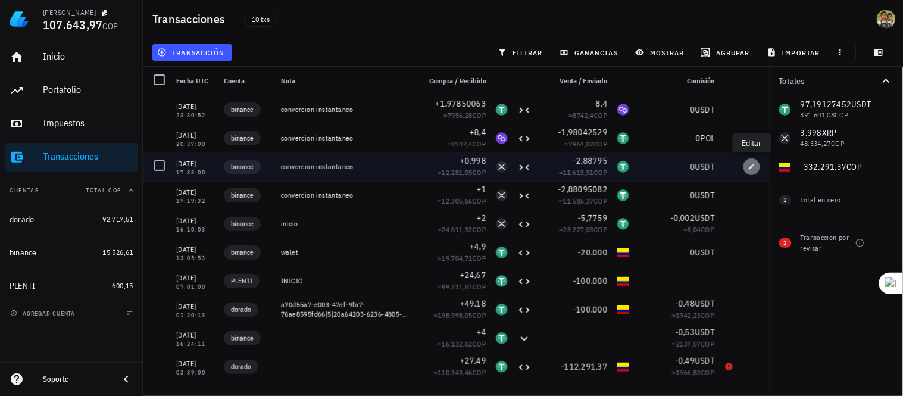
click at [752, 170] on button "button" at bounding box center [752, 166] width 17 height 17
type input "17:33:00"
type input "0,998"
type input "2,88795"
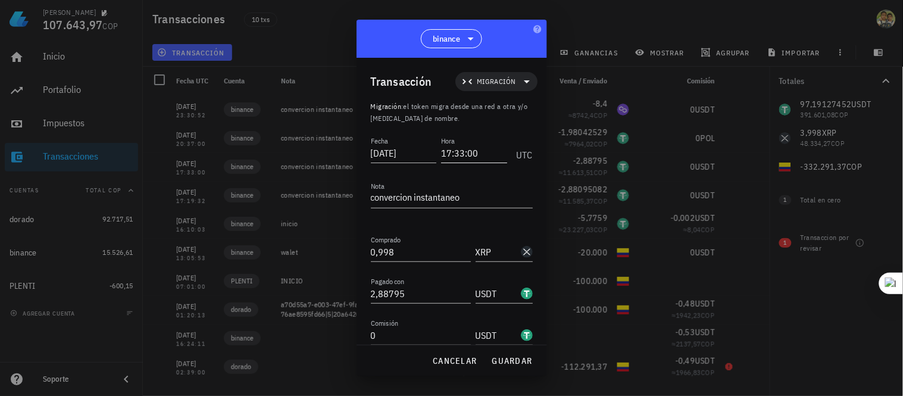
click at [487, 148] on input "17:33:00" at bounding box center [474, 153] width 66 height 19
click at [407, 294] on input "2,88795" at bounding box center [421, 293] width 100 height 19
click at [484, 150] on input "17:33:15" at bounding box center [474, 153] width 66 height 19
click at [466, 356] on span "cancelar" at bounding box center [454, 361] width 45 height 11
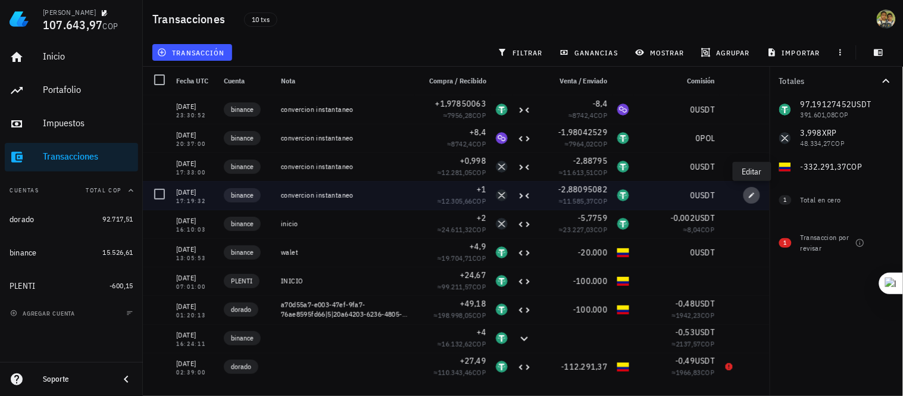
click at [752, 194] on icon "button" at bounding box center [752, 195] width 7 height 7
type input "17:19:32"
type input "1"
type input "2,88095082"
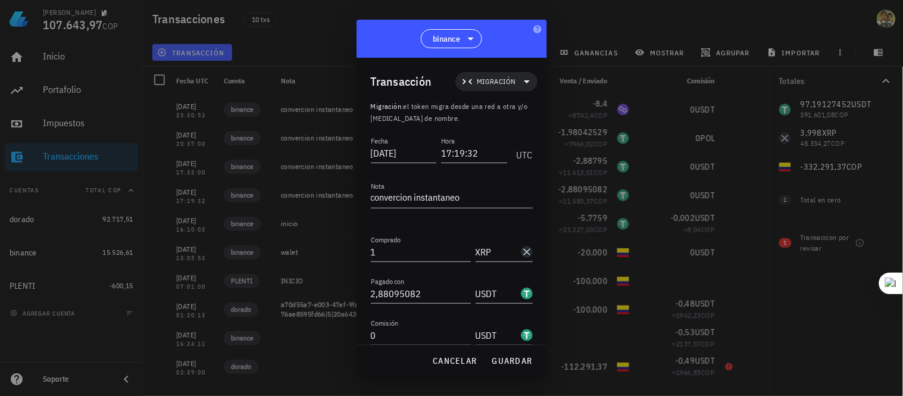
click at [608, 21] on div at bounding box center [451, 198] width 903 height 396
click at [437, 361] on span "cancelar" at bounding box center [454, 361] width 45 height 11
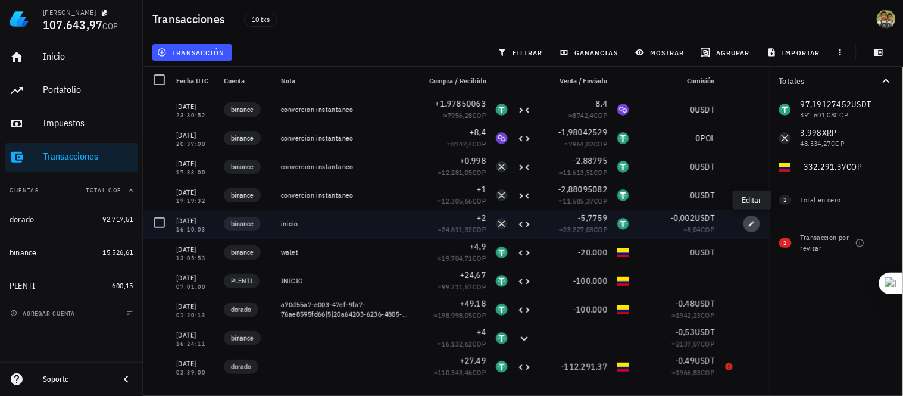
click at [751, 222] on icon "button" at bounding box center [752, 223] width 7 height 7
type input "16:10:03"
type textarea "inicio"
type input "2"
type input "5,7759"
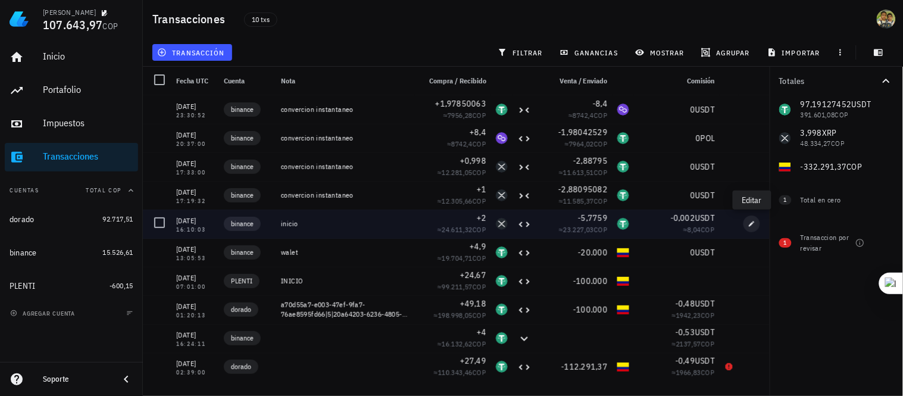
type input "0,002"
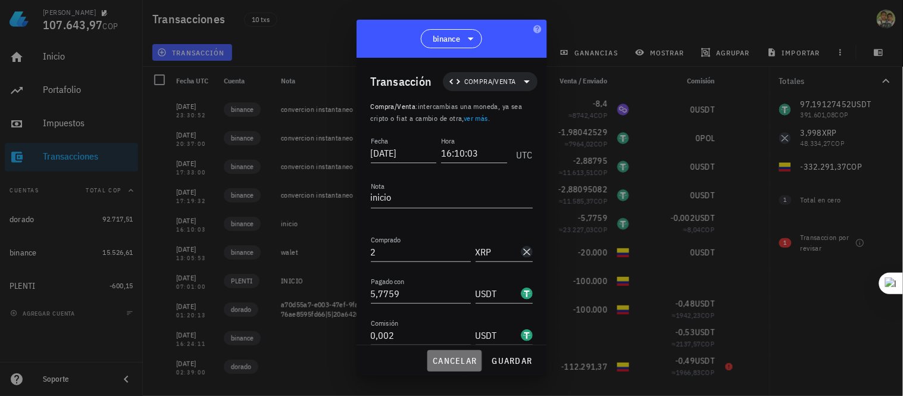
click at [467, 356] on span "cancelar" at bounding box center [454, 361] width 45 height 11
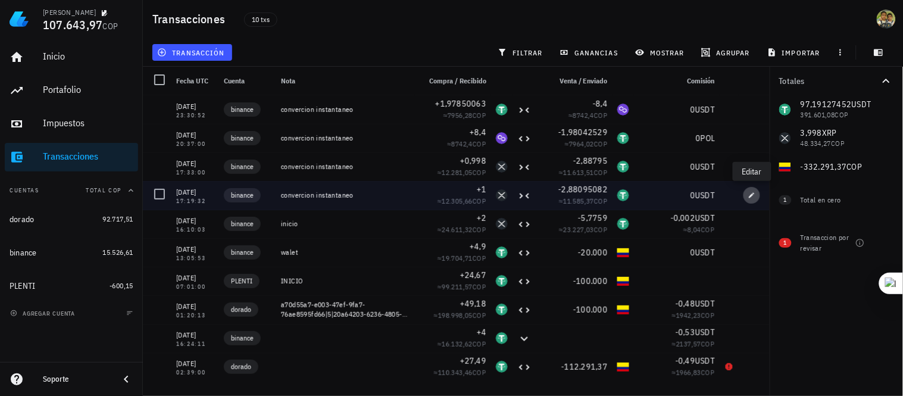
click at [750, 194] on icon "button" at bounding box center [752, 195] width 7 height 7
type input "17:19:32"
type textarea "convercion instantaneo"
type input "1"
type input "2,88095082"
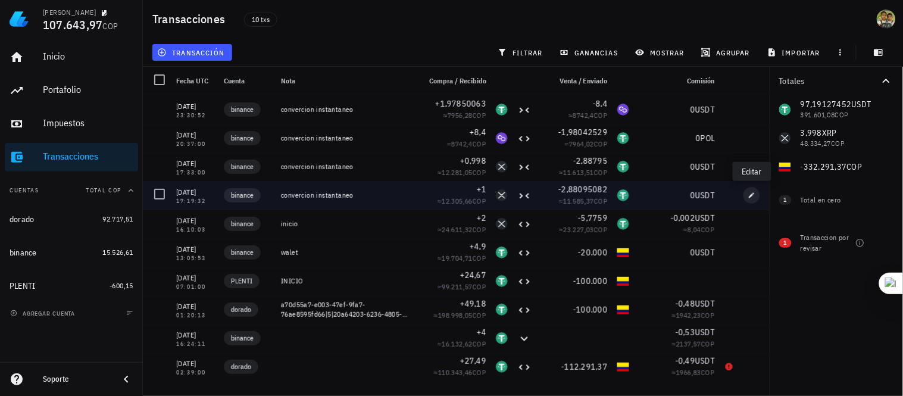
type input "0"
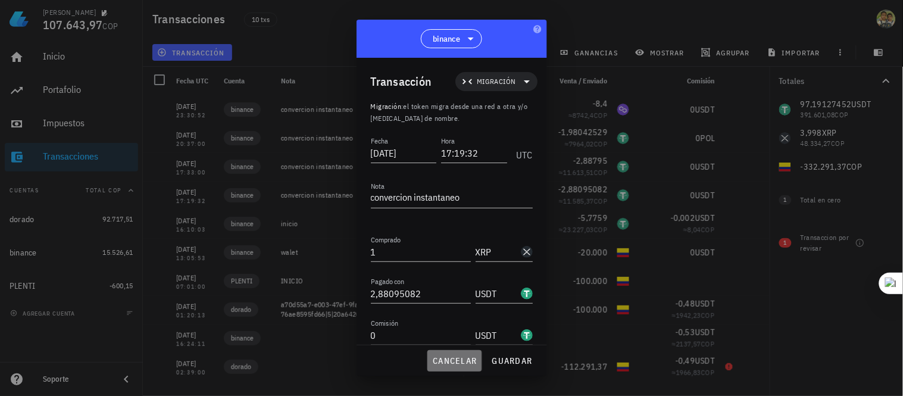
click at [466, 360] on span "cancelar" at bounding box center [454, 361] width 45 height 11
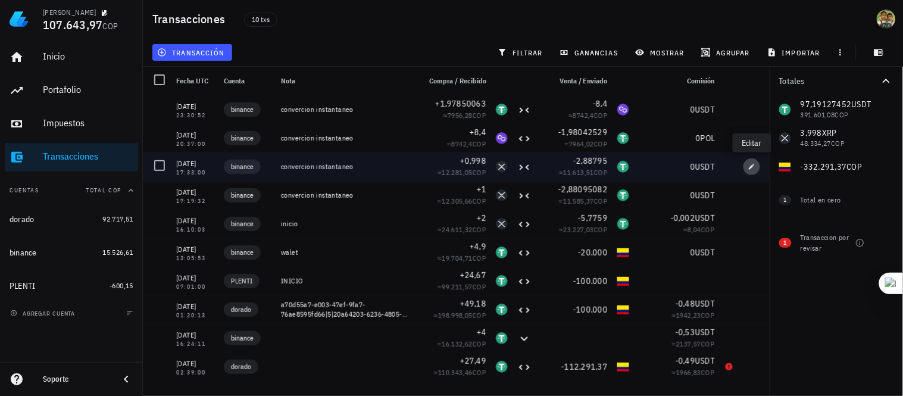
click at [755, 166] on icon "button" at bounding box center [752, 166] width 7 height 7
type input "17:33:00"
type input "0,998"
type input "2,88795"
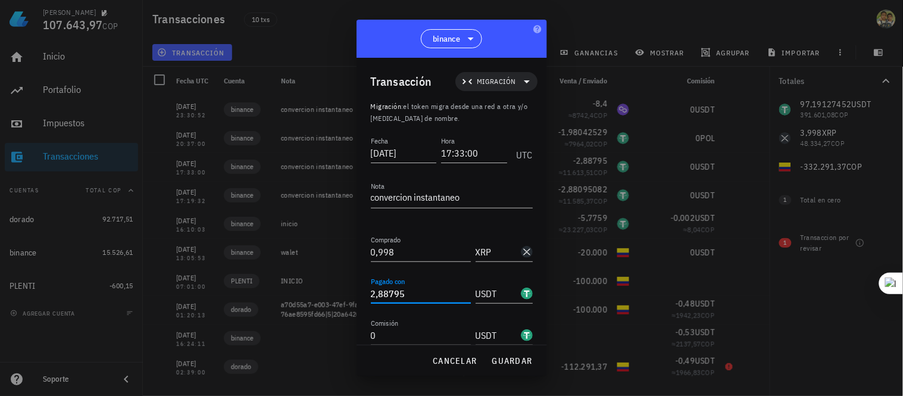
click at [407, 296] on input "2,88795" at bounding box center [421, 293] width 100 height 19
click at [609, 29] on div at bounding box center [451, 198] width 903 height 396
click at [469, 363] on span "cancelar" at bounding box center [454, 361] width 45 height 11
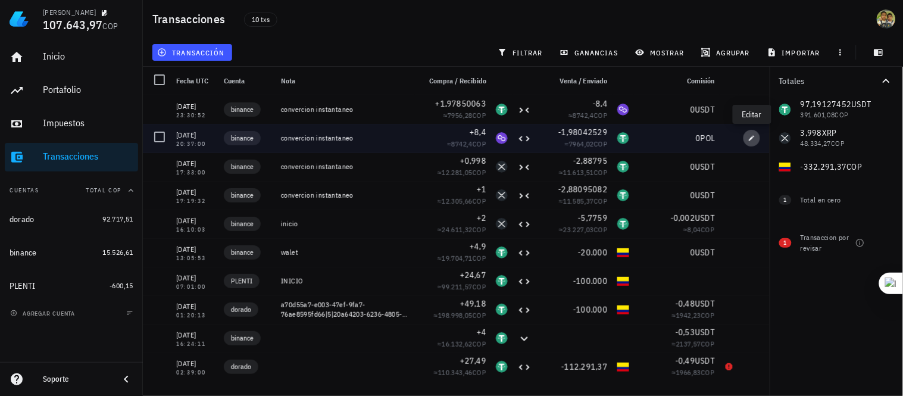
click at [749, 136] on icon "button" at bounding box center [752, 138] width 7 height 7
type input "20:37:00"
type input "8,4"
type input "POL"
type input "1,98042529"
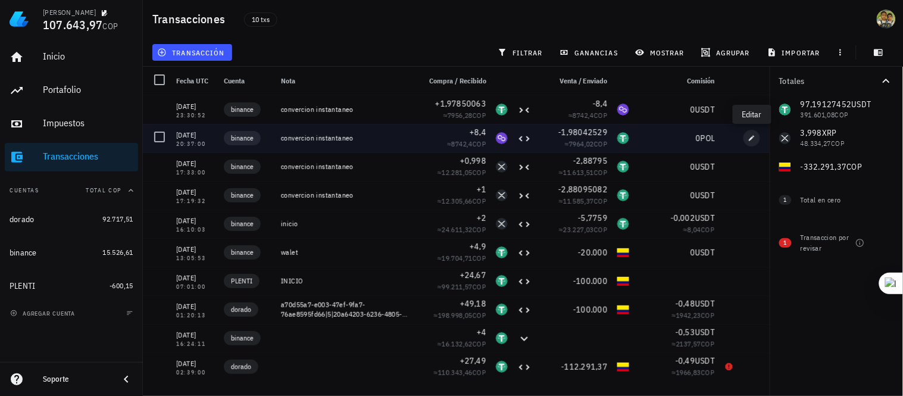
type input "POL"
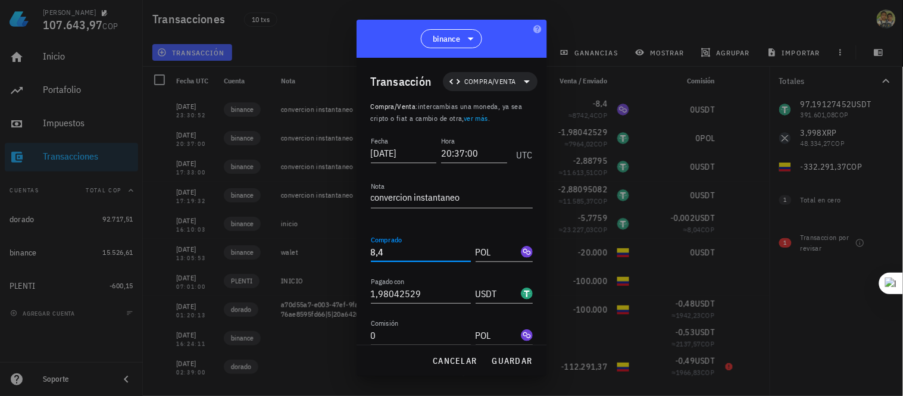
click at [402, 250] on input "8,4" at bounding box center [421, 251] width 100 height 19
type input "8"
type input "1"
click at [520, 76] on icon at bounding box center [527, 81] width 14 height 14
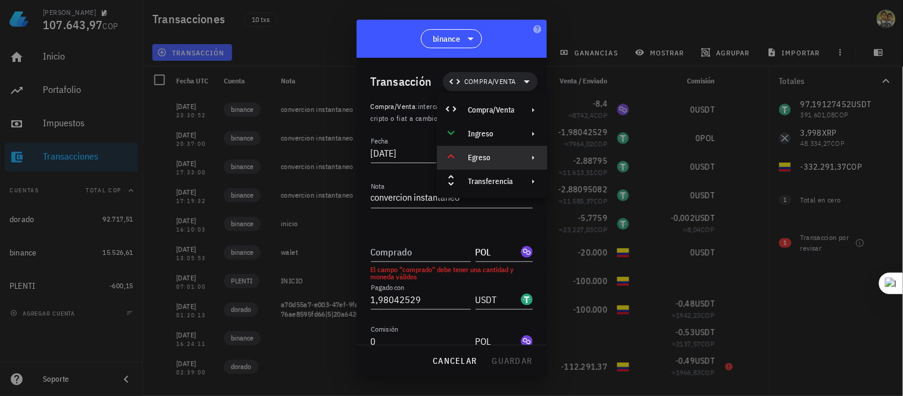
click at [511, 156] on div "Egreso" at bounding box center [491, 158] width 46 height 10
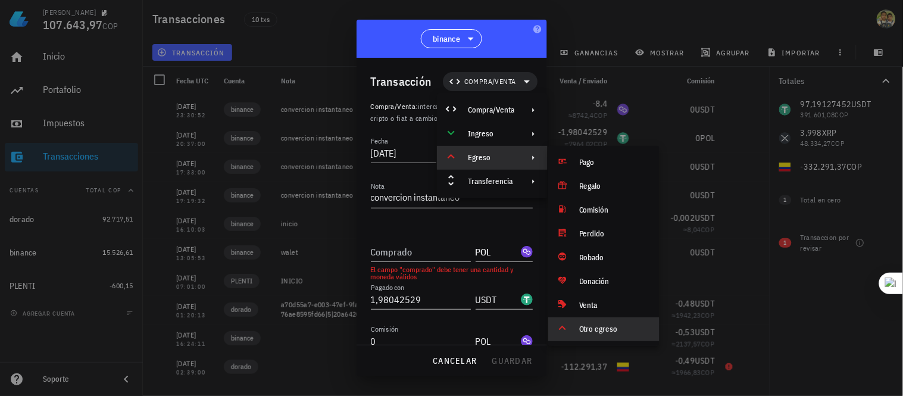
click at [599, 325] on div "Otro egreso" at bounding box center [614, 330] width 71 height 10
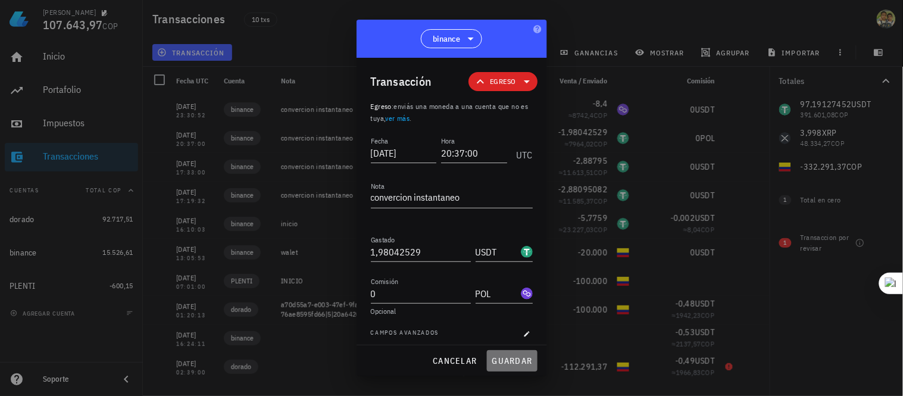
click at [515, 366] on button "guardar" at bounding box center [512, 360] width 51 height 21
click at [508, 360] on div "cancelar guardar" at bounding box center [452, 360] width 191 height 31
click at [460, 195] on textarea "convercion instantaneo" at bounding box center [452, 198] width 162 height 19
click at [425, 248] on input "1,98042529" at bounding box center [421, 251] width 100 height 19
click at [520, 85] on icon at bounding box center [527, 81] width 14 height 14
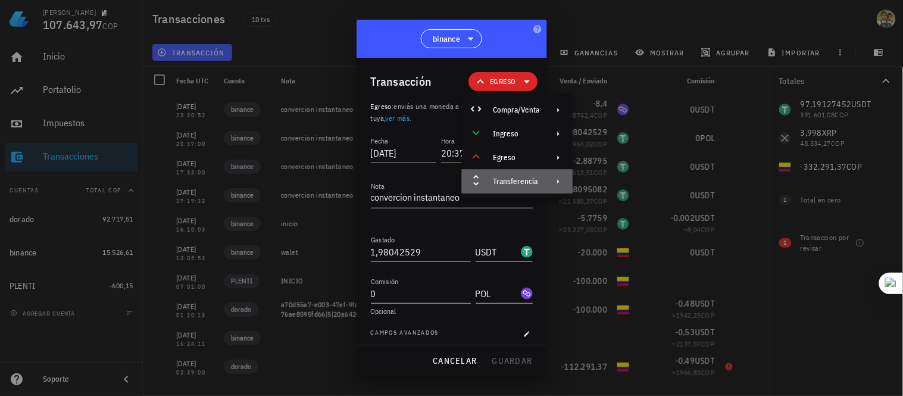
click at [518, 180] on div "Transferencia" at bounding box center [516, 182] width 46 height 10
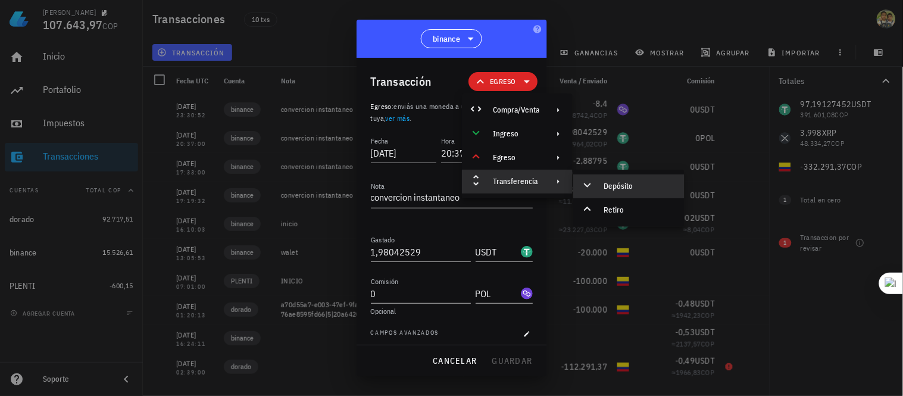
click at [619, 186] on div "Depósito" at bounding box center [639, 187] width 71 height 10
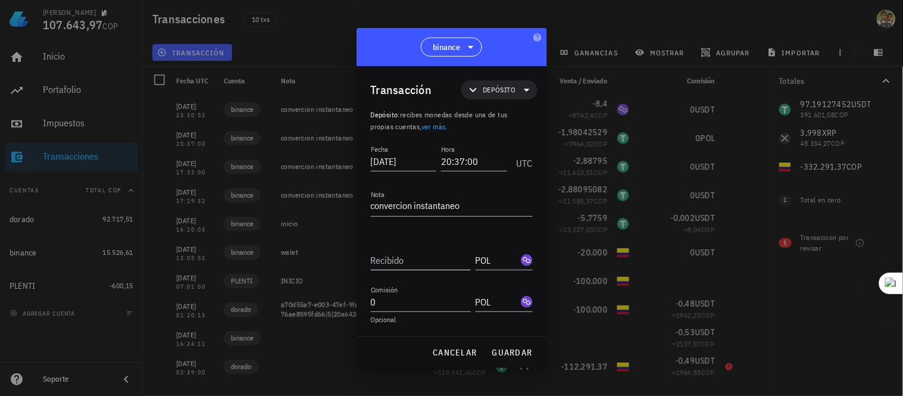
click at [410, 265] on input "Recibido" at bounding box center [421, 260] width 100 height 19
type input "1"
type input "8,4"
click at [477, 89] on icon at bounding box center [473, 90] width 14 height 14
click at [523, 88] on icon at bounding box center [527, 90] width 14 height 14
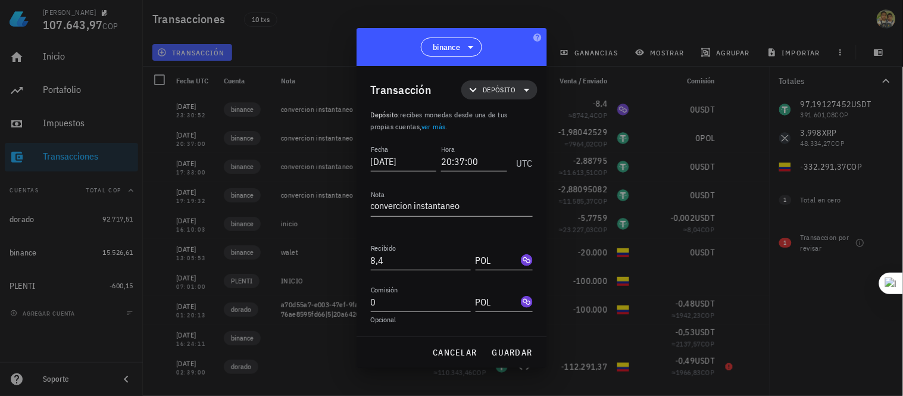
click at [524, 88] on icon at bounding box center [527, 90] width 14 height 14
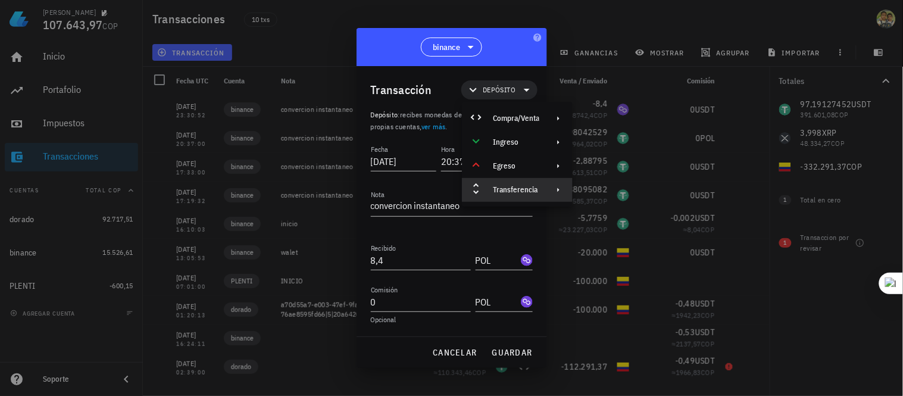
click at [525, 182] on div "Transferencia" at bounding box center [517, 190] width 111 height 24
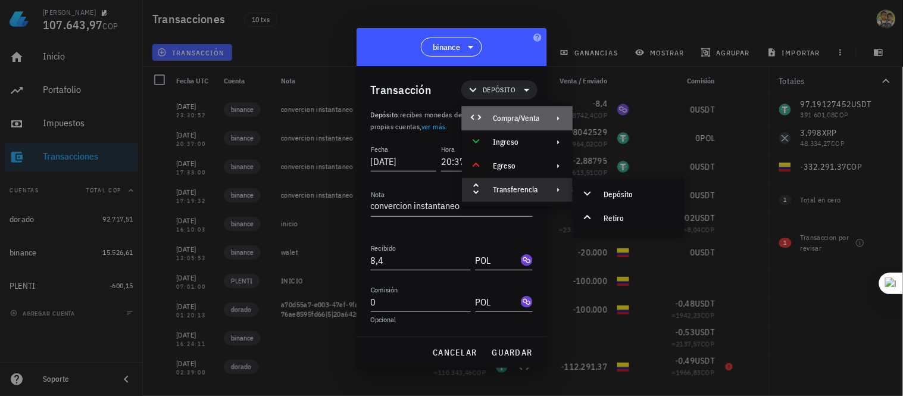
click at [557, 117] on icon at bounding box center [559, 119] width 10 height 10
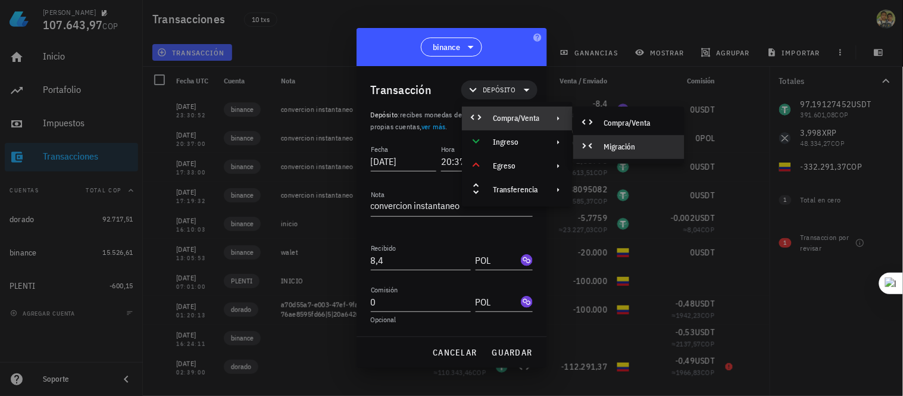
click at [551, 121] on div at bounding box center [556, 119] width 14 height 10
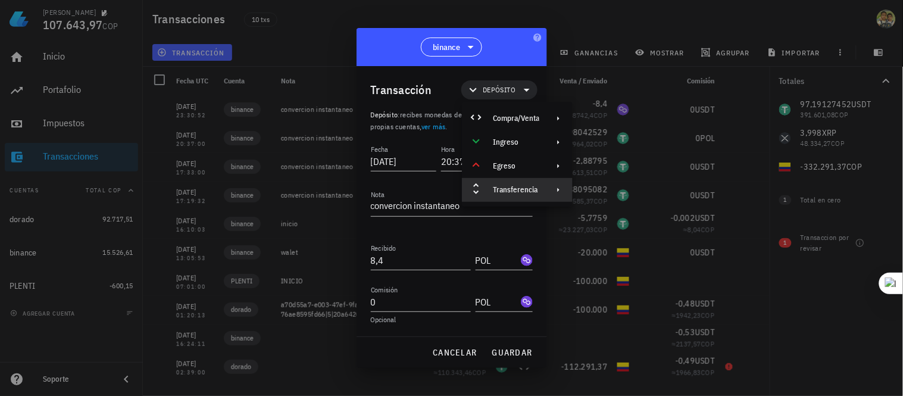
click at [544, 188] on div "Transferencia" at bounding box center [517, 190] width 111 height 24
click at [612, 220] on div "Retiro" at bounding box center [639, 219] width 71 height 10
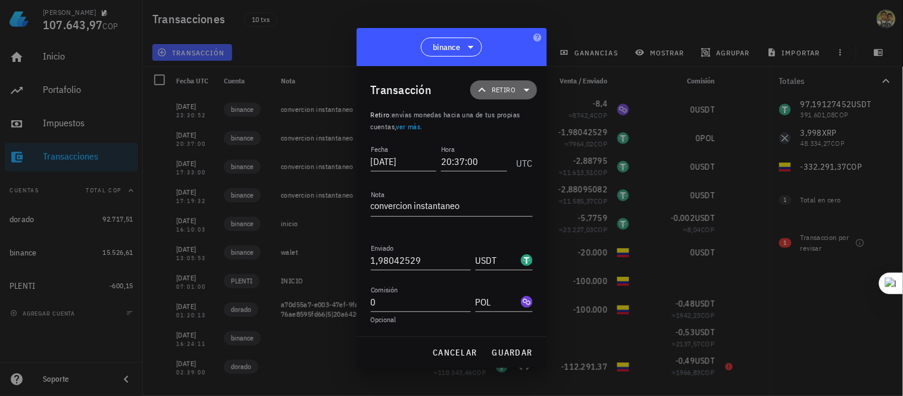
click at [528, 88] on icon at bounding box center [527, 90] width 14 height 14
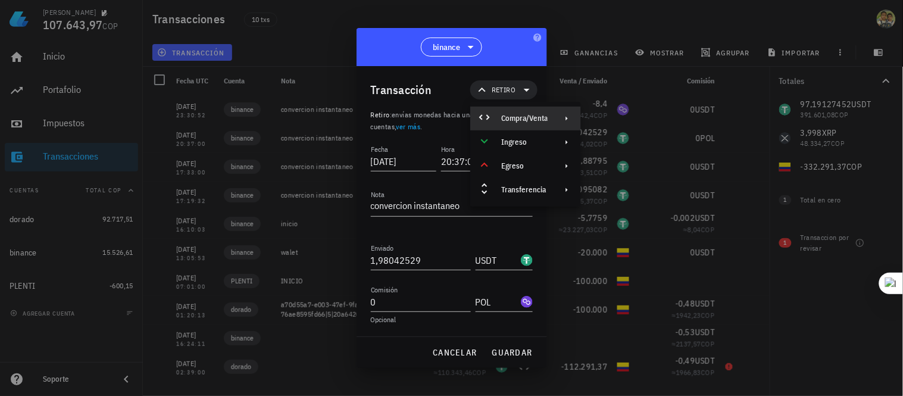
click at [537, 116] on div "Compra/Venta" at bounding box center [524, 119] width 46 height 10
click at [638, 144] on div "Migración" at bounding box center [648, 147] width 71 height 10
click at [631, 145] on div "Migración" at bounding box center [648, 147] width 71 height 10
click at [539, 118] on div "Compra/Venta" at bounding box center [524, 119] width 46 height 10
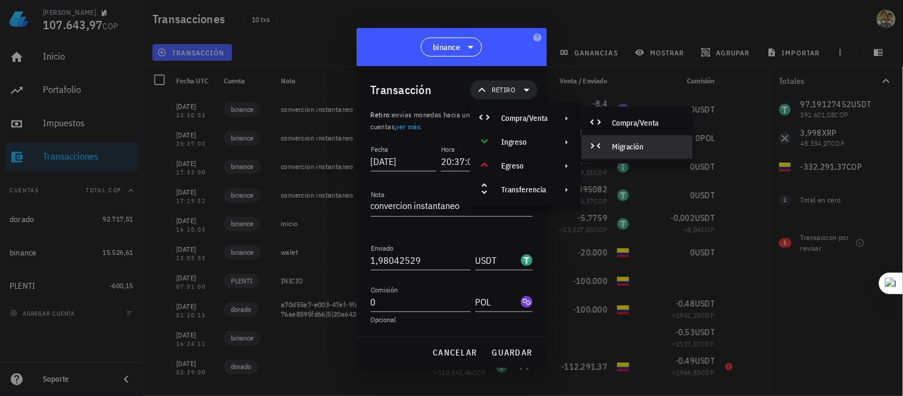
click at [597, 146] on icon at bounding box center [596, 146] width 14 height 14
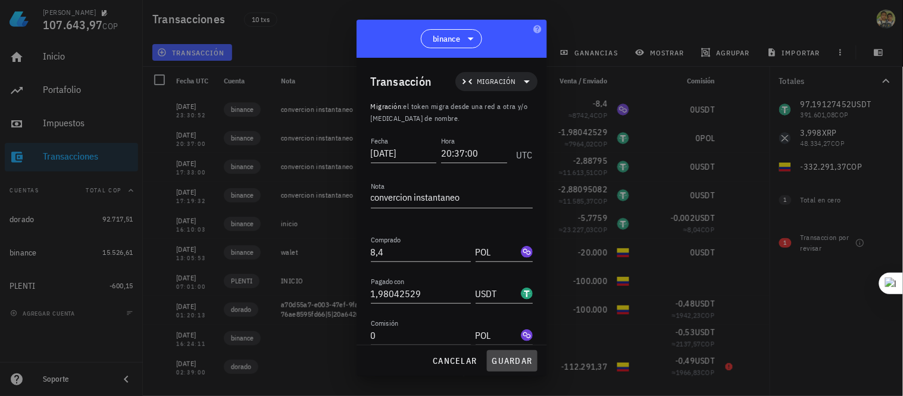
click at [506, 361] on span "guardar" at bounding box center [512, 361] width 41 height 11
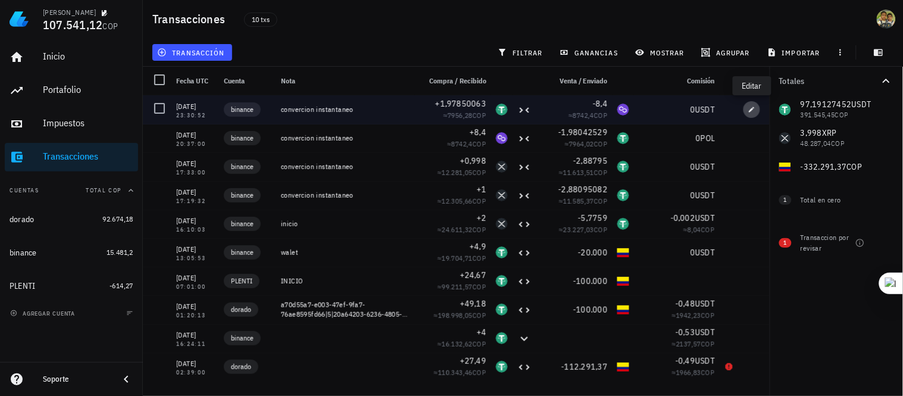
click at [752, 108] on icon "button" at bounding box center [752, 109] width 7 height 7
type input "23:30:52"
type input "1,97850063"
type input "USDT"
type input "8,4"
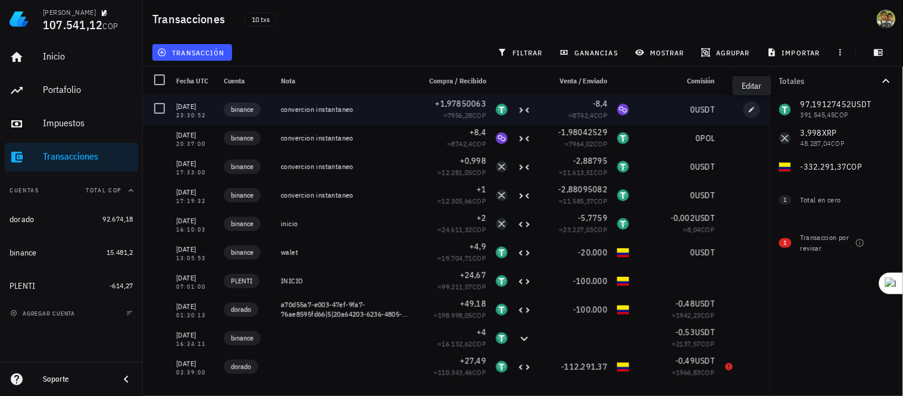
type input "POL"
type input "USDT"
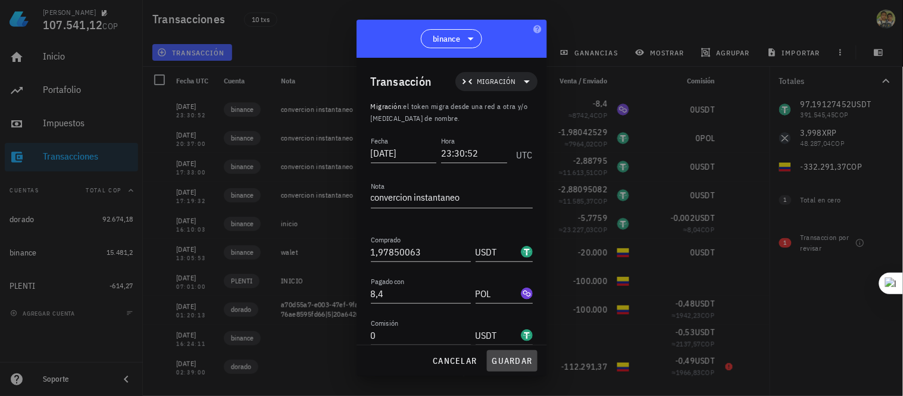
click at [515, 356] on span "guardar" at bounding box center [512, 361] width 41 height 11
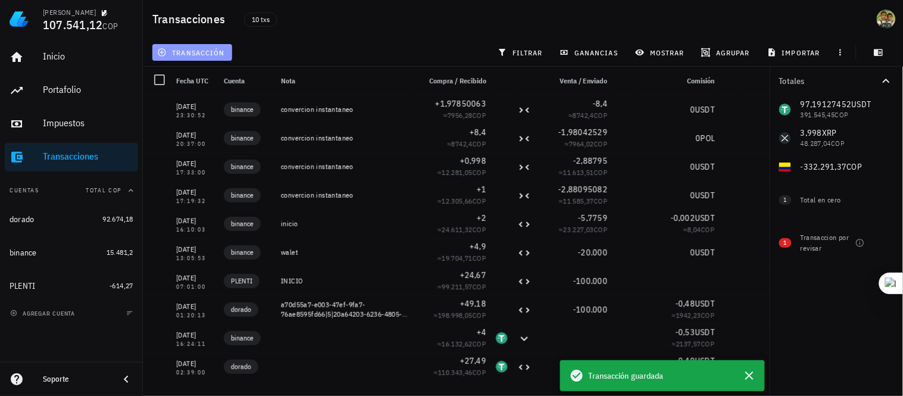
click at [191, 55] on span "transacción" at bounding box center [192, 53] width 65 height 10
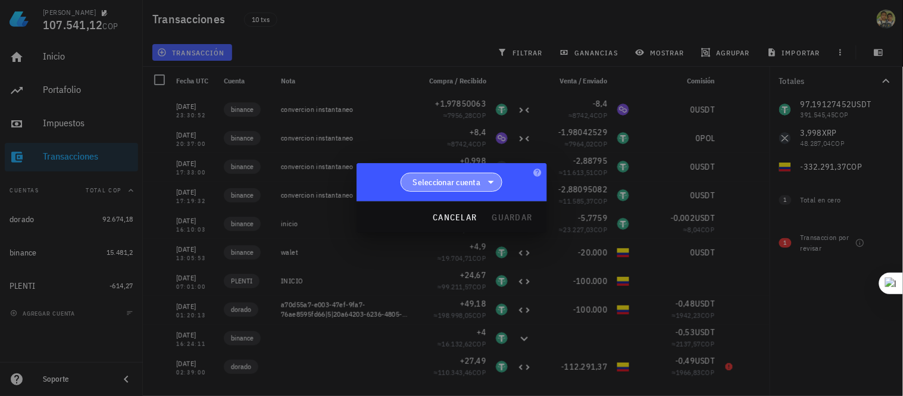
click at [466, 185] on span "Seleccionar cuenta" at bounding box center [447, 182] width 68 height 12
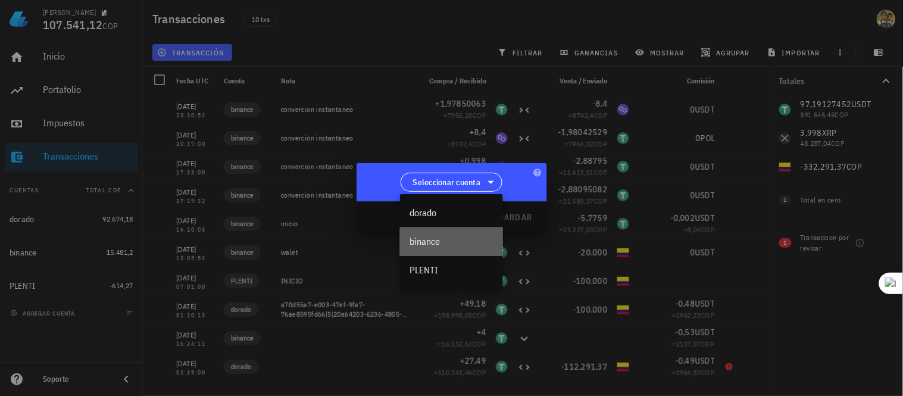
click at [454, 242] on div "binance" at bounding box center [452, 241] width 84 height 11
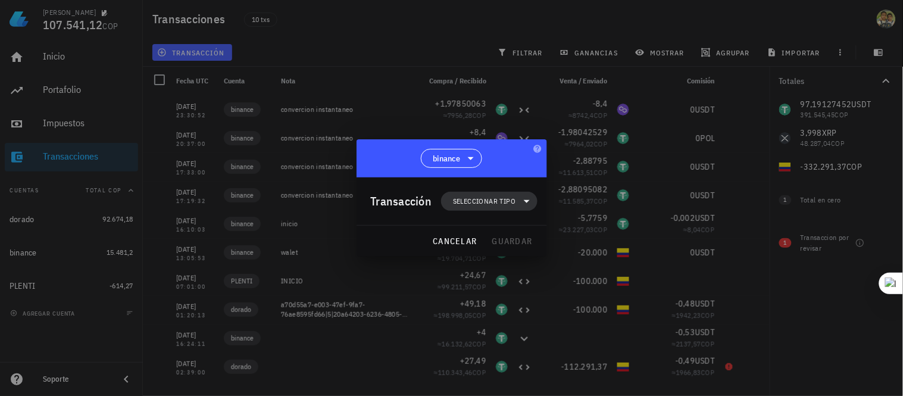
click at [500, 204] on span "Seleccionar tipo" at bounding box center [484, 201] width 63 height 12
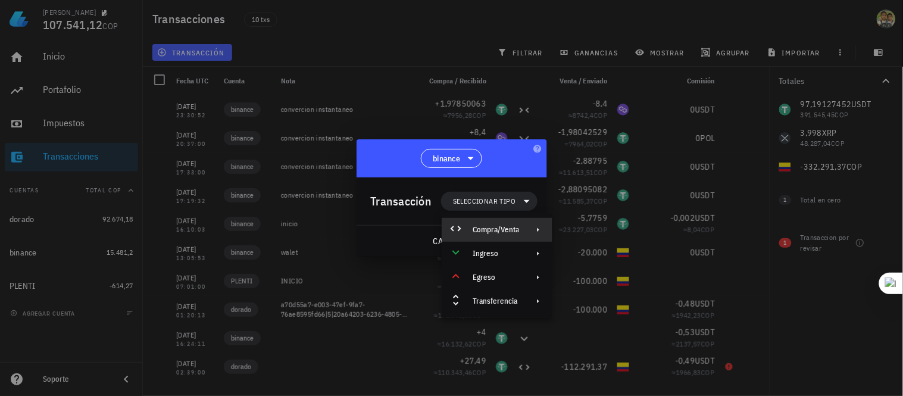
click at [503, 225] on div "Compra/Venta" at bounding box center [496, 230] width 46 height 10
click at [588, 231] on div "Compra/Venta" at bounding box center [619, 235] width 71 height 10
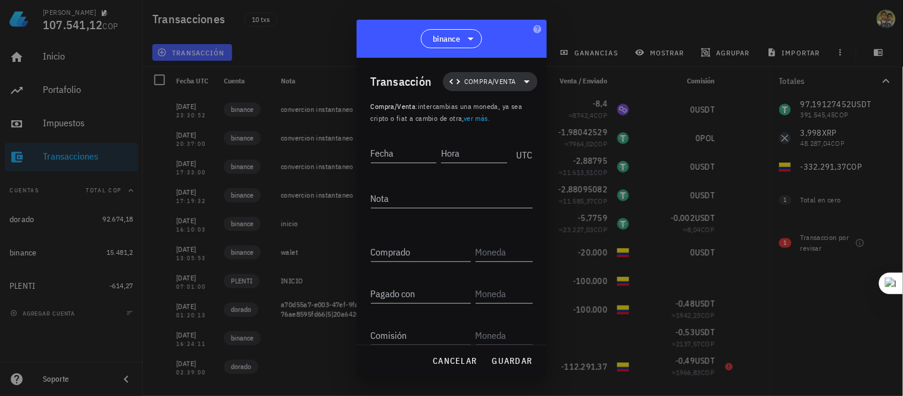
click at [487, 83] on span "Compra/Venta" at bounding box center [490, 82] width 52 height 12
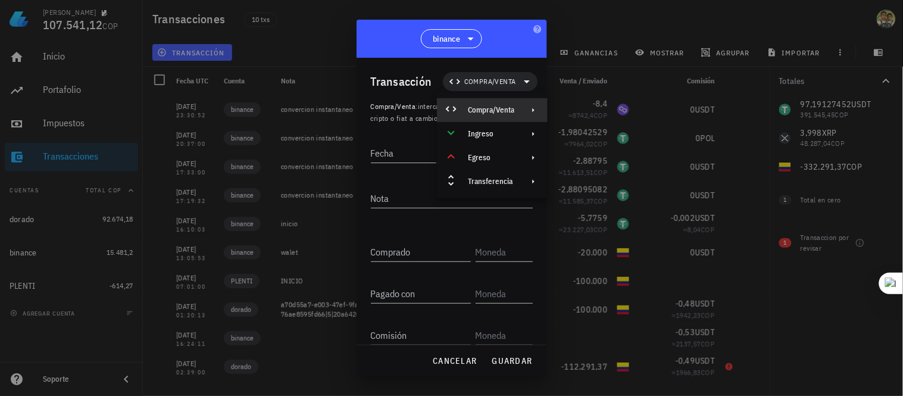
click at [536, 110] on icon at bounding box center [534, 110] width 10 height 10
click at [592, 135] on div "Migración" at bounding box center [614, 139] width 71 height 10
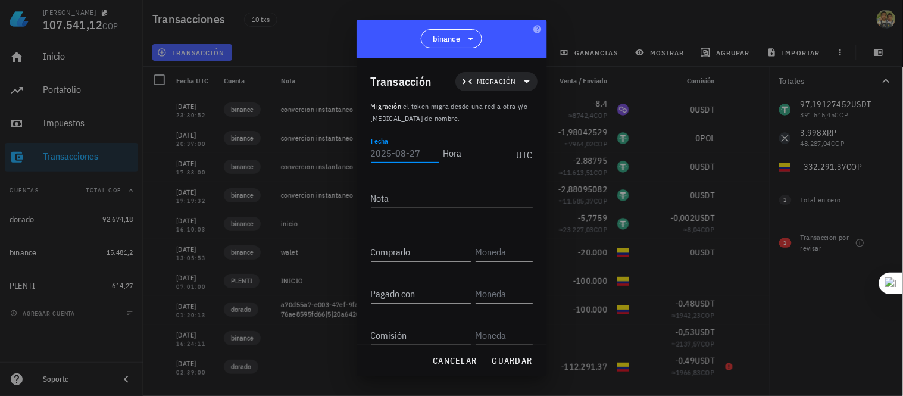
click at [414, 157] on input "Fecha" at bounding box center [405, 153] width 68 height 19
type input "[DATE]"
click at [450, 157] on input "Hora" at bounding box center [473, 153] width 68 height 19
type input "01:14:11"
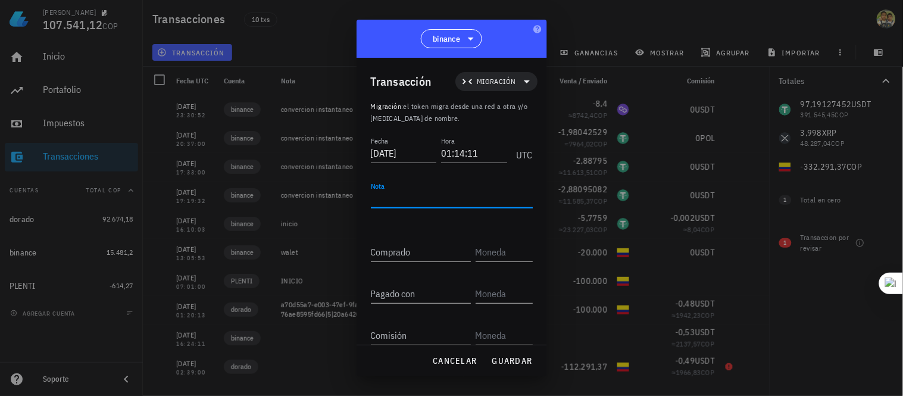
click at [426, 202] on textarea "Nota" at bounding box center [452, 198] width 162 height 19
type textarea "convercion instantaneo"
click at [417, 255] on input "Comprado" at bounding box center [421, 251] width 100 height 19
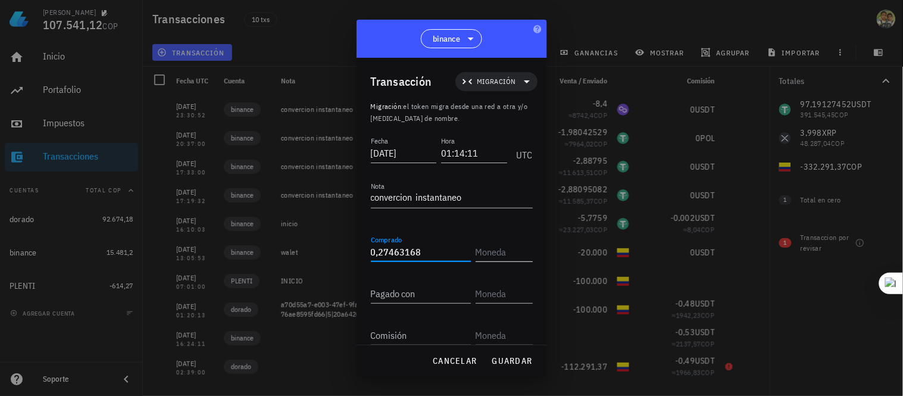
type input "0,27463168"
click at [477, 251] on input "text" at bounding box center [503, 251] width 55 height 19
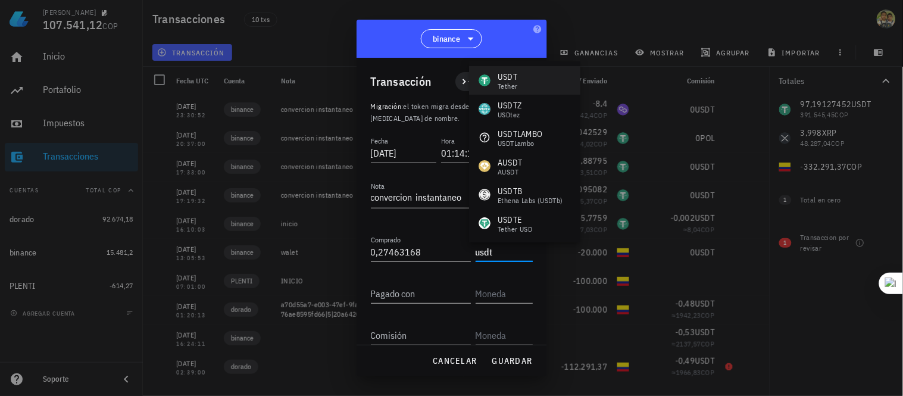
click at [540, 81] on div "USDT Tether" at bounding box center [524, 80] width 111 height 29
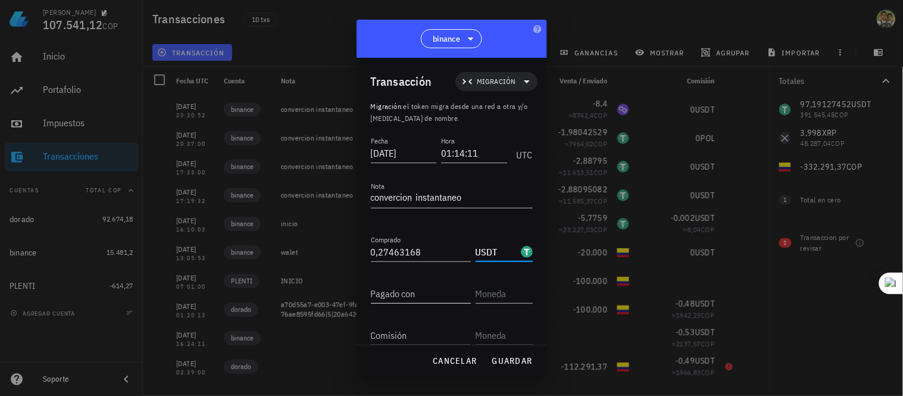
type input "USDT"
click at [419, 296] on input "Pagado con" at bounding box center [421, 293] width 100 height 19
click at [373, 293] on input "Pagado con" at bounding box center [421, 293] width 100 height 19
type input "0,0949"
click at [496, 292] on input "text" at bounding box center [503, 293] width 55 height 19
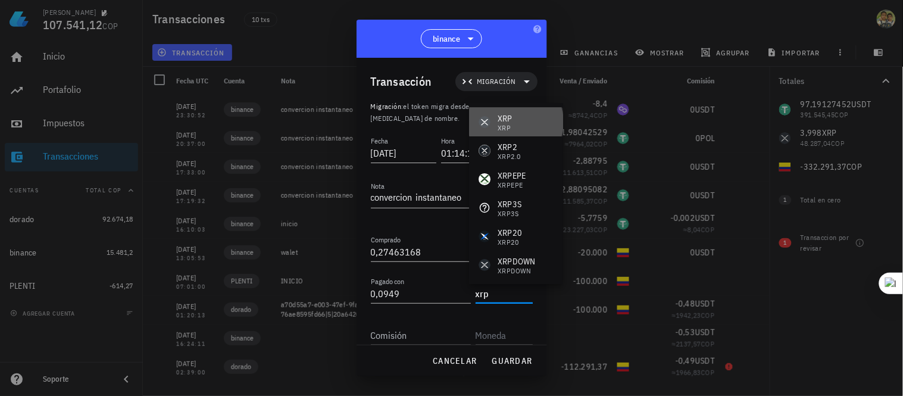
click at [529, 119] on div "XRP XRP" at bounding box center [516, 122] width 94 height 29
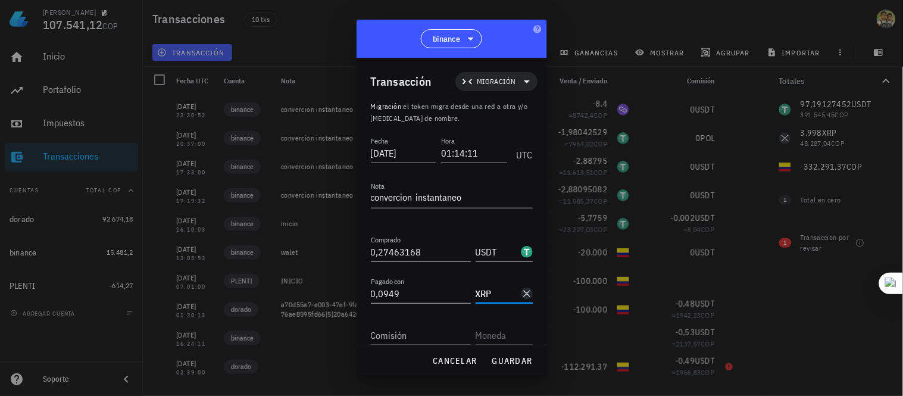
type input "XRP"
click at [414, 338] on input "Comisión" at bounding box center [421, 335] width 100 height 19
type input "0"
click at [485, 332] on input "text" at bounding box center [503, 335] width 55 height 19
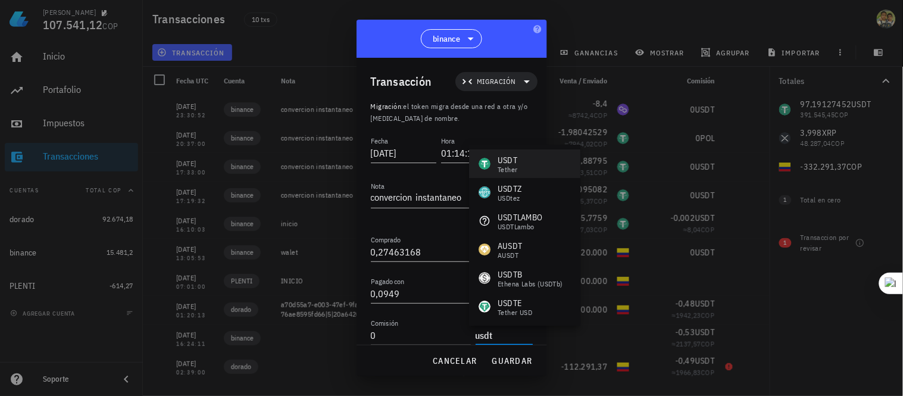
click at [536, 169] on div "USDT Tether" at bounding box center [524, 163] width 111 height 29
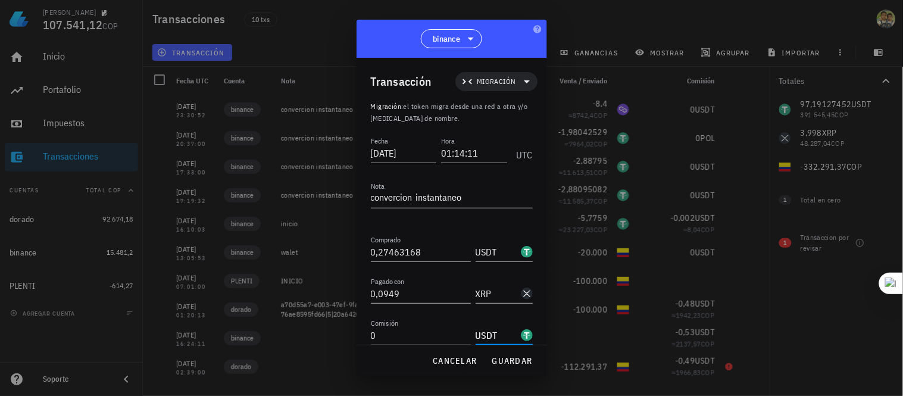
type input "USDT"
click at [515, 360] on span "guardar" at bounding box center [512, 361] width 41 height 11
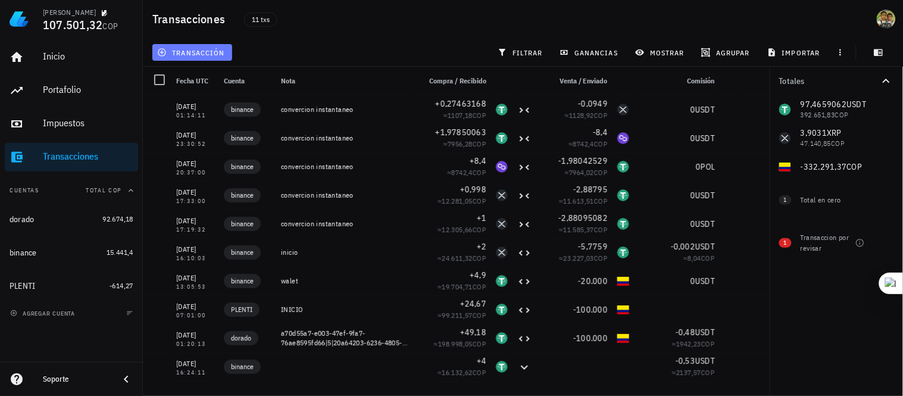
click at [214, 49] on span "transacción" at bounding box center [192, 53] width 65 height 10
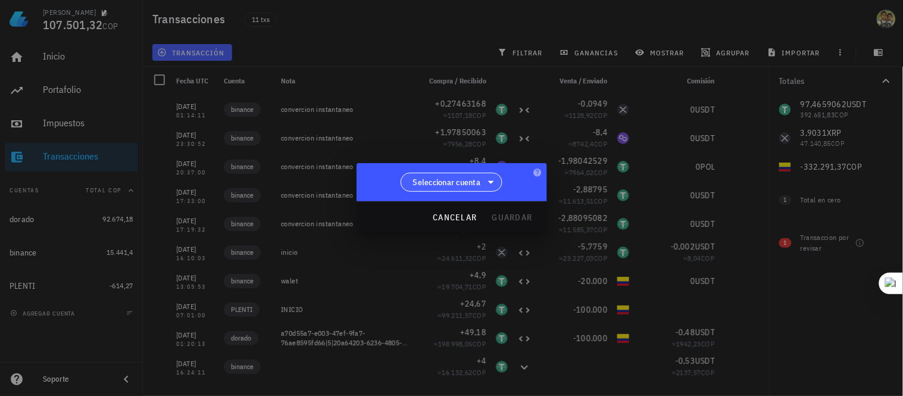
click at [457, 185] on span "Seleccionar cuenta" at bounding box center [447, 182] width 68 height 12
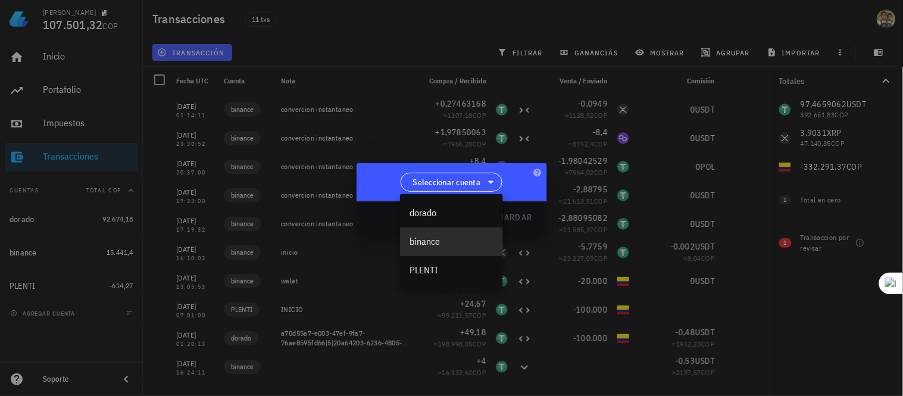
click at [420, 236] on div "binance" at bounding box center [452, 241] width 84 height 11
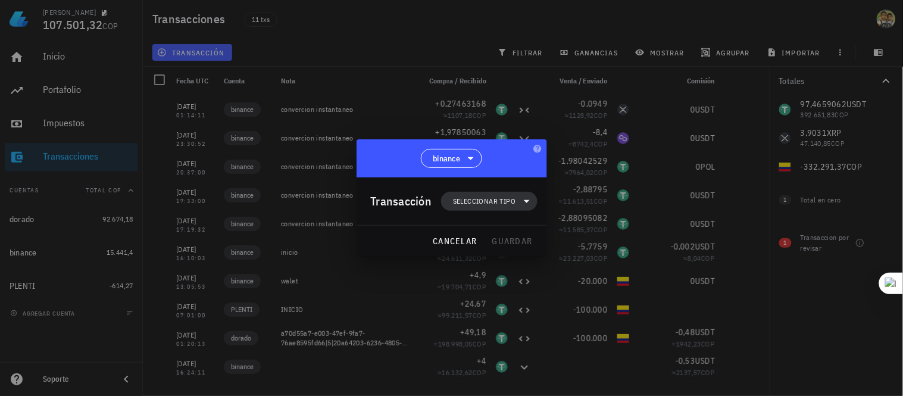
click at [504, 195] on span "Seleccionar tipo" at bounding box center [484, 201] width 63 height 12
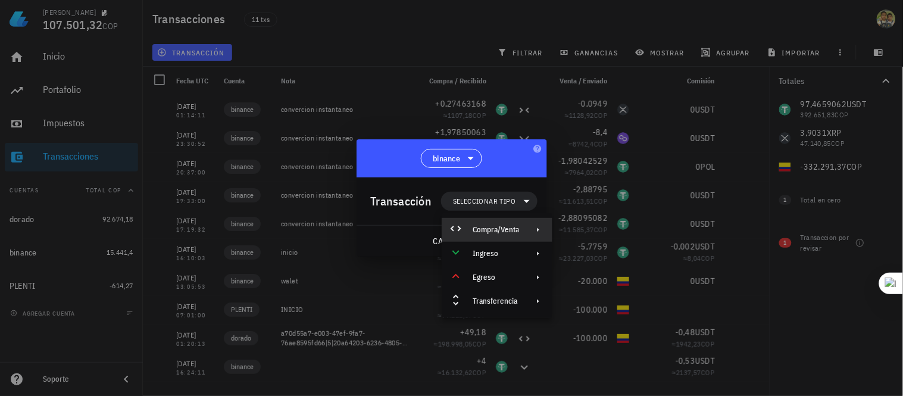
click at [509, 233] on div "Compra/Venta" at bounding box center [496, 230] width 46 height 10
click at [602, 252] on div "Migración" at bounding box center [608, 259] width 111 height 24
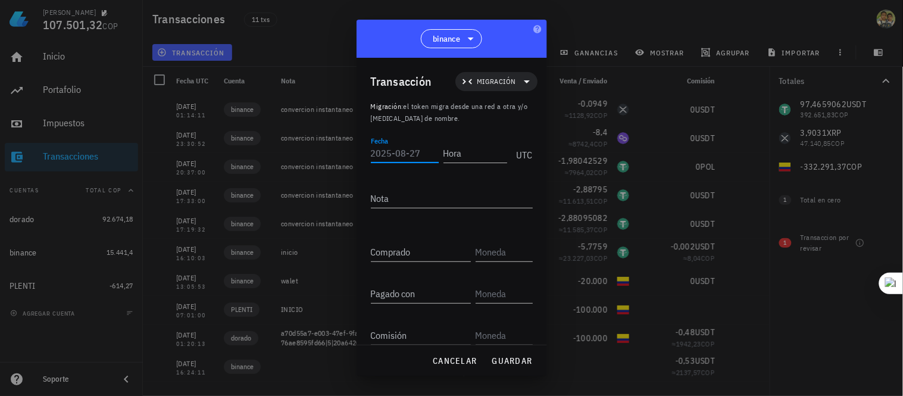
click at [395, 157] on input "Fecha" at bounding box center [405, 153] width 68 height 19
type input "[DATE]"
click at [451, 155] on input "Hora" at bounding box center [476, 153] width 64 height 19
type input "18:45:41"
click at [436, 191] on textarea "Nota" at bounding box center [452, 198] width 162 height 19
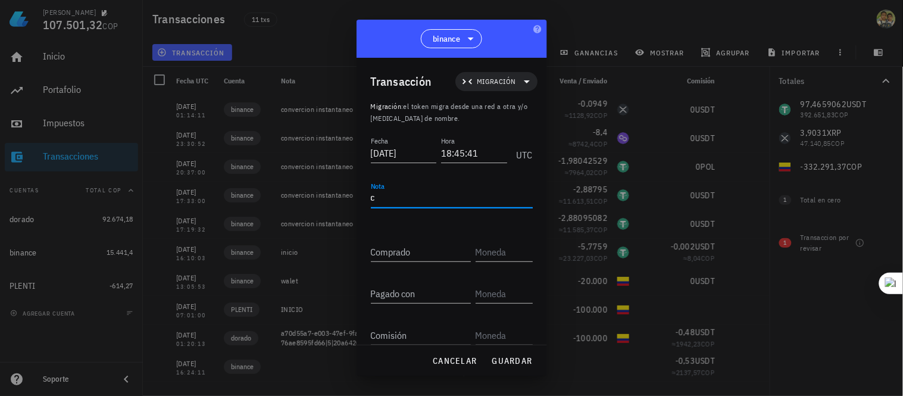
click at [428, 192] on textarea "c" at bounding box center [452, 198] width 162 height 19
type textarea "convercion instantaneo"
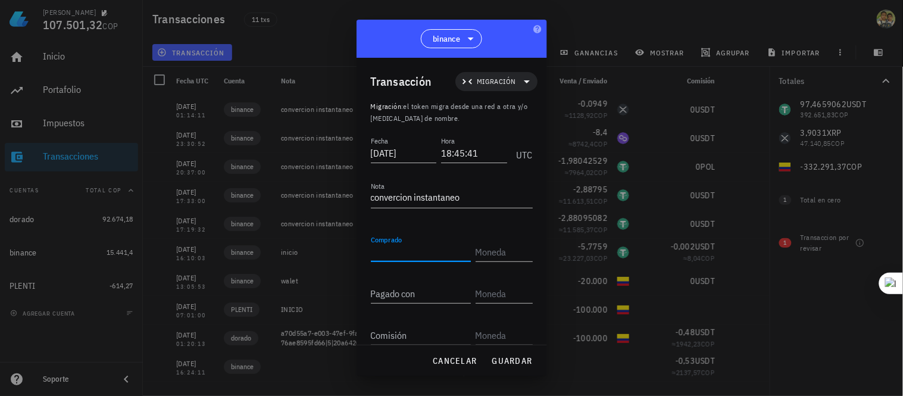
click at [397, 257] on input "Comprado" at bounding box center [421, 251] width 100 height 19
type input "0,45909786"
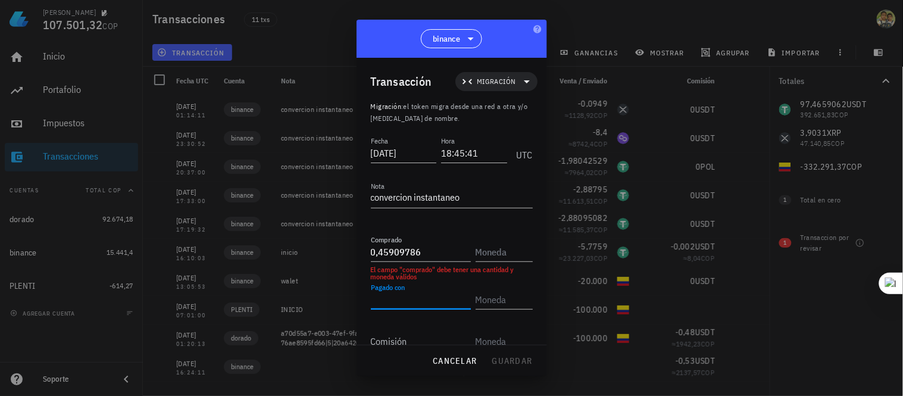
click at [409, 290] on div "Pagado con" at bounding box center [421, 299] width 100 height 19
click at [487, 248] on input "text" at bounding box center [503, 251] width 55 height 19
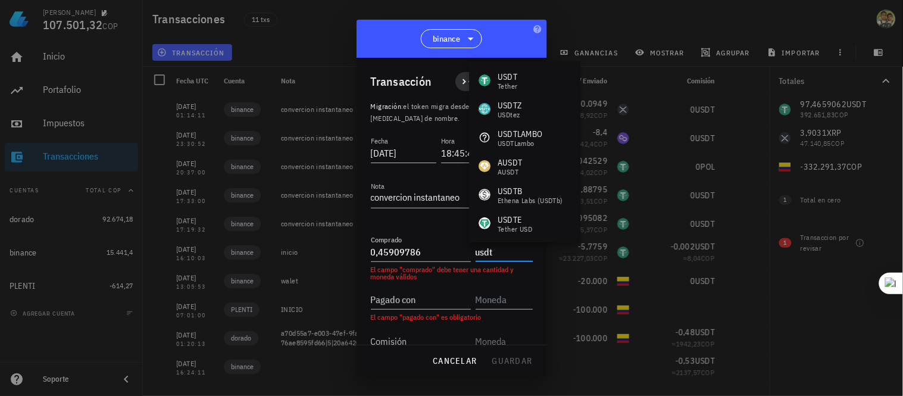
click at [516, 79] on div "USDT" at bounding box center [508, 77] width 20 height 12
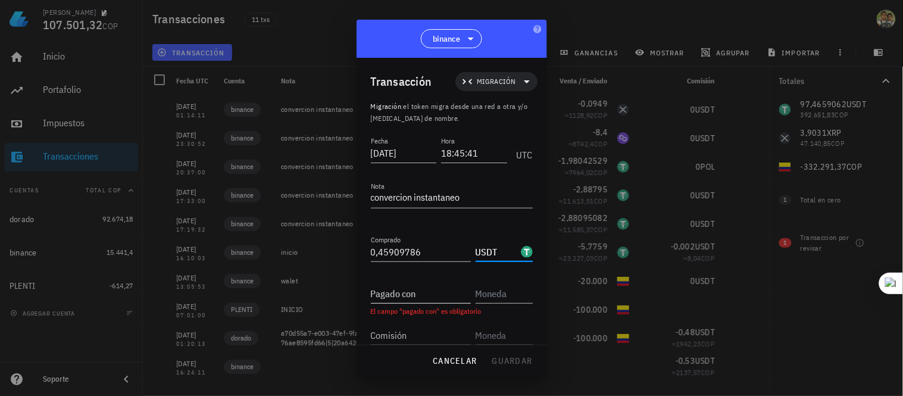
type input "USDT"
click at [419, 295] on input "Pagado con" at bounding box center [421, 293] width 100 height 19
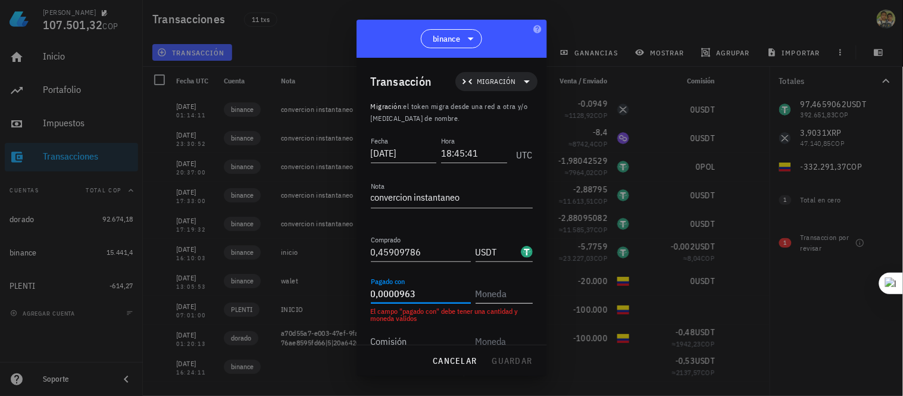
type input "0,0000963"
click at [481, 295] on input "text" at bounding box center [503, 293] width 55 height 19
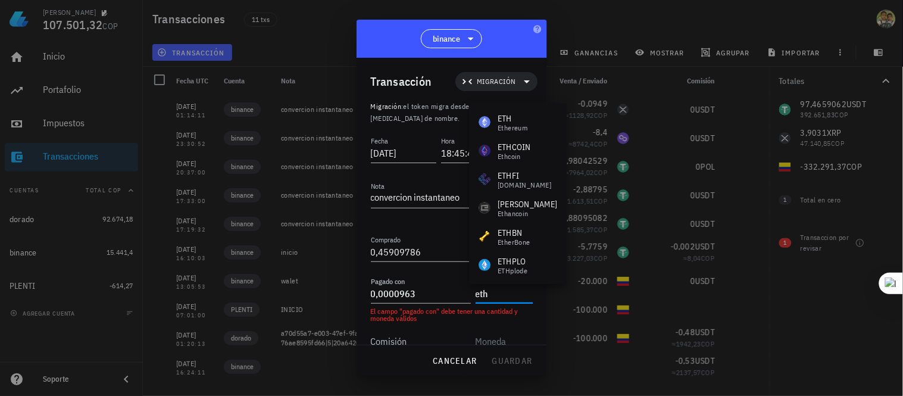
click at [524, 124] on div "Ethereum" at bounding box center [513, 127] width 30 height 7
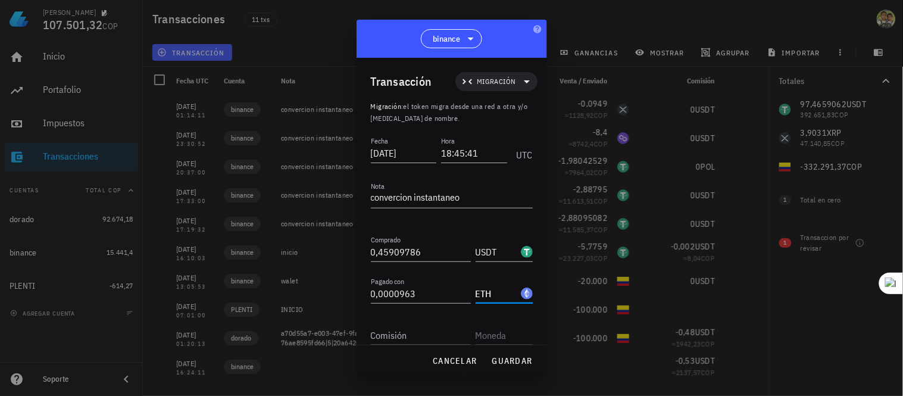
type input "ETH"
click at [406, 339] on input "Comisión" at bounding box center [421, 335] width 100 height 19
type input "0"
click at [476, 336] on input "text" at bounding box center [503, 335] width 55 height 19
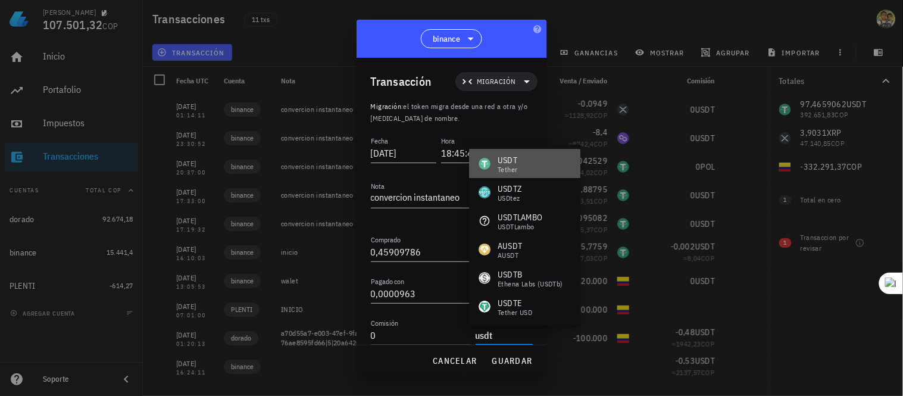
click at [501, 173] on div "Tether" at bounding box center [508, 169] width 20 height 7
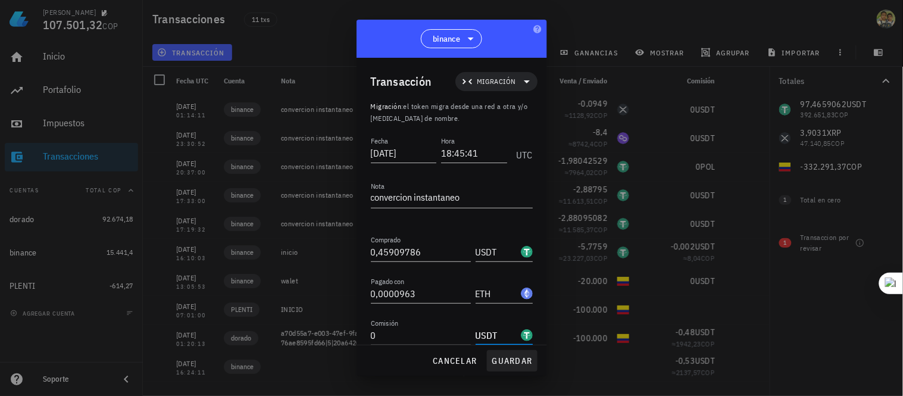
type input "USDT"
click at [506, 354] on button "guardar" at bounding box center [512, 360] width 51 height 21
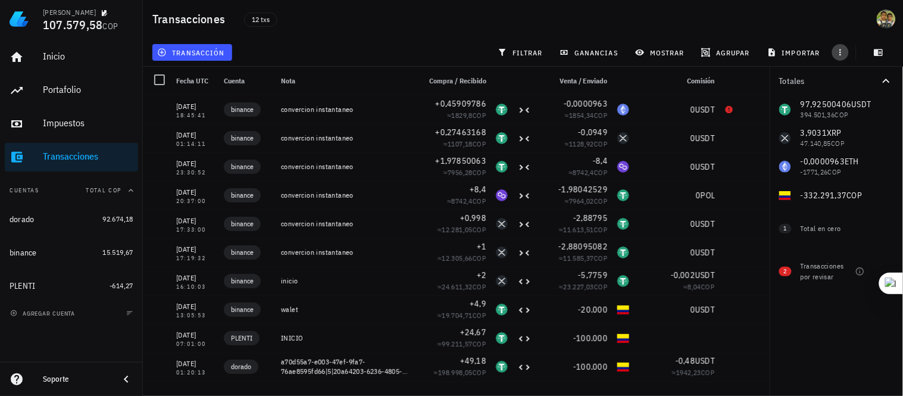
click at [837, 49] on icon "button" at bounding box center [841, 53] width 10 height 10
click at [841, 76] on button "exportar" at bounding box center [854, 82] width 65 height 17
click at [818, 51] on span "importar" at bounding box center [795, 53] width 51 height 10
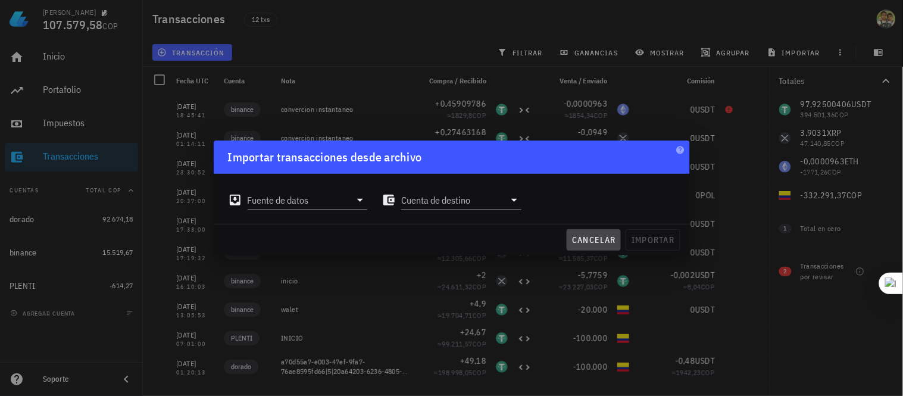
drag, startPoint x: 615, startPoint y: 240, endPoint x: 616, endPoint y: 233, distance: 7.2
click at [615, 239] on span "cancelar" at bounding box center [594, 240] width 45 height 11
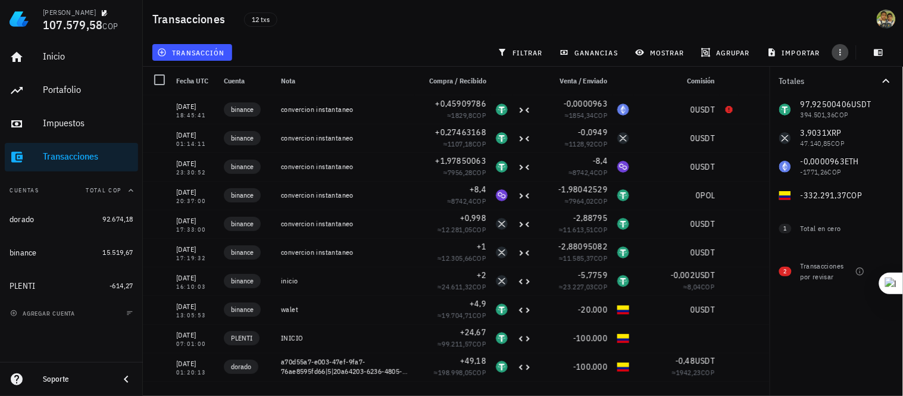
click at [840, 52] on icon "button" at bounding box center [841, 53] width 10 height 10
click at [840, 77] on span "exportar" at bounding box center [854, 82] width 50 height 10
